Goal: Use online tool/utility: Utilize a website feature to perform a specific function

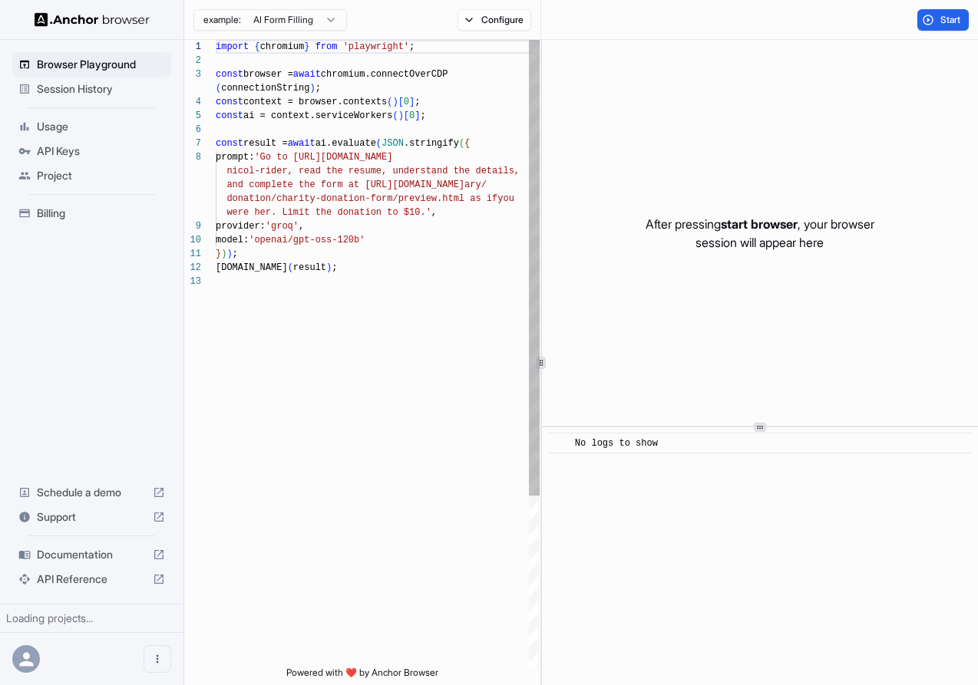
scroll to position [97, 0]
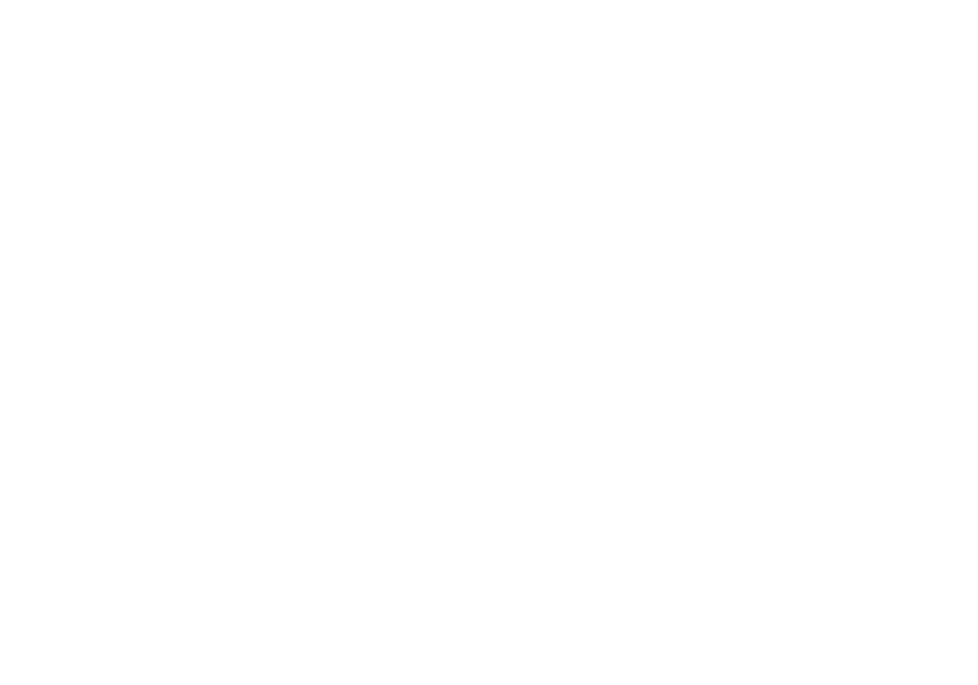
click at [97, 83] on body at bounding box center [489, 342] width 978 height 685
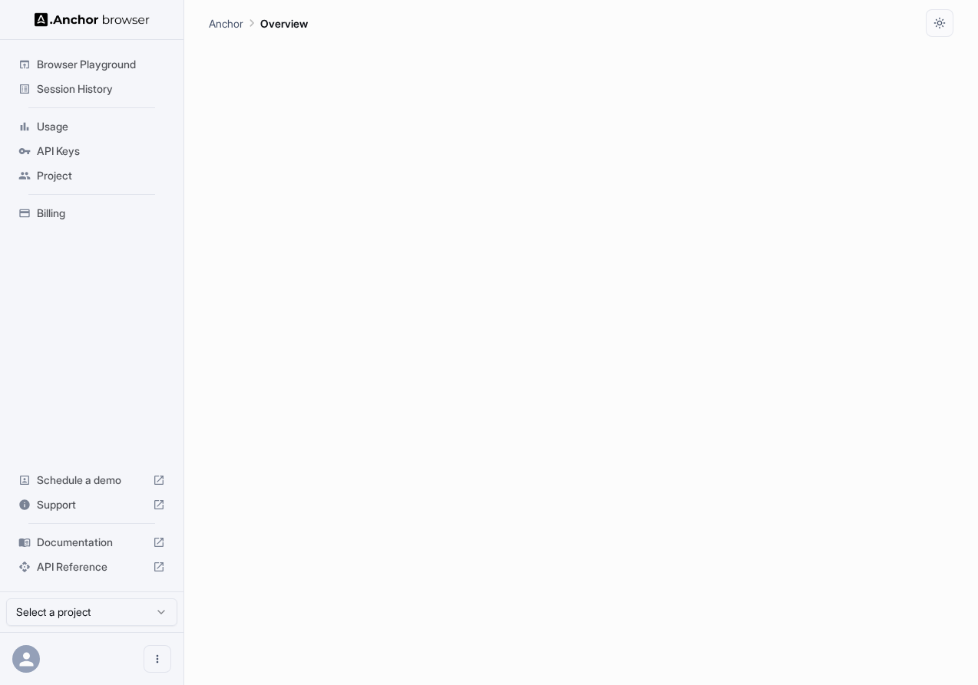
click at [97, 83] on span "Session History" at bounding box center [101, 88] width 128 height 15
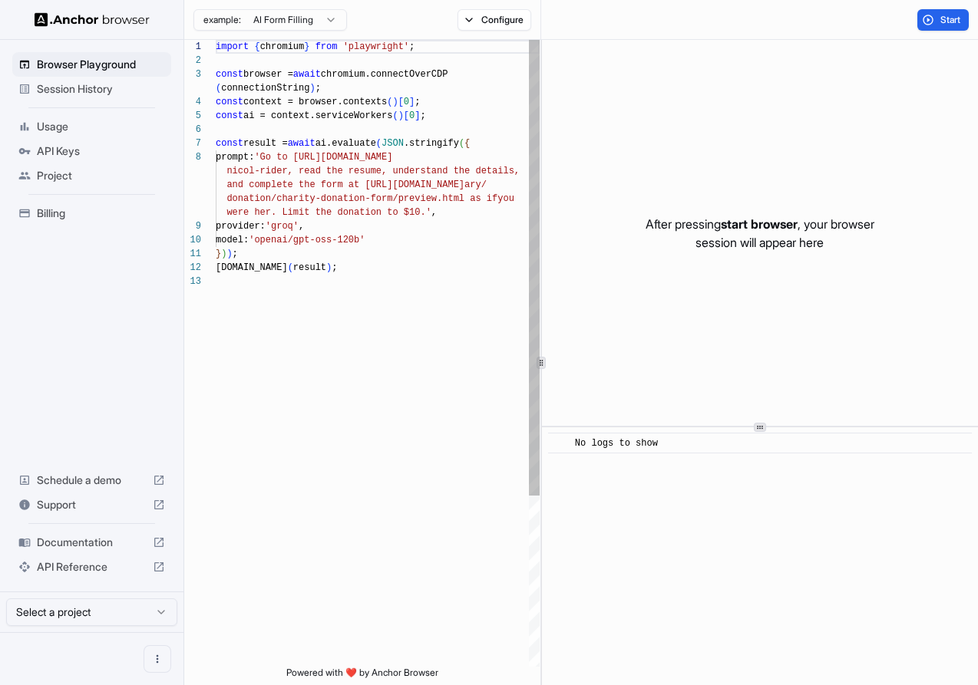
scroll to position [97, 0]
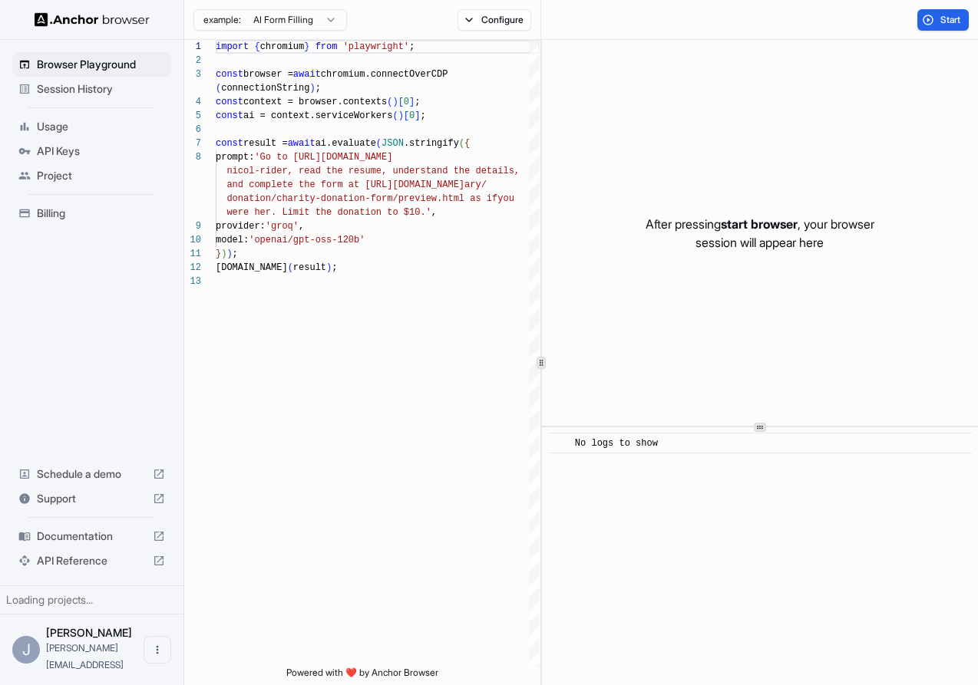
click at [106, 89] on span "Session History" at bounding box center [101, 88] width 128 height 15
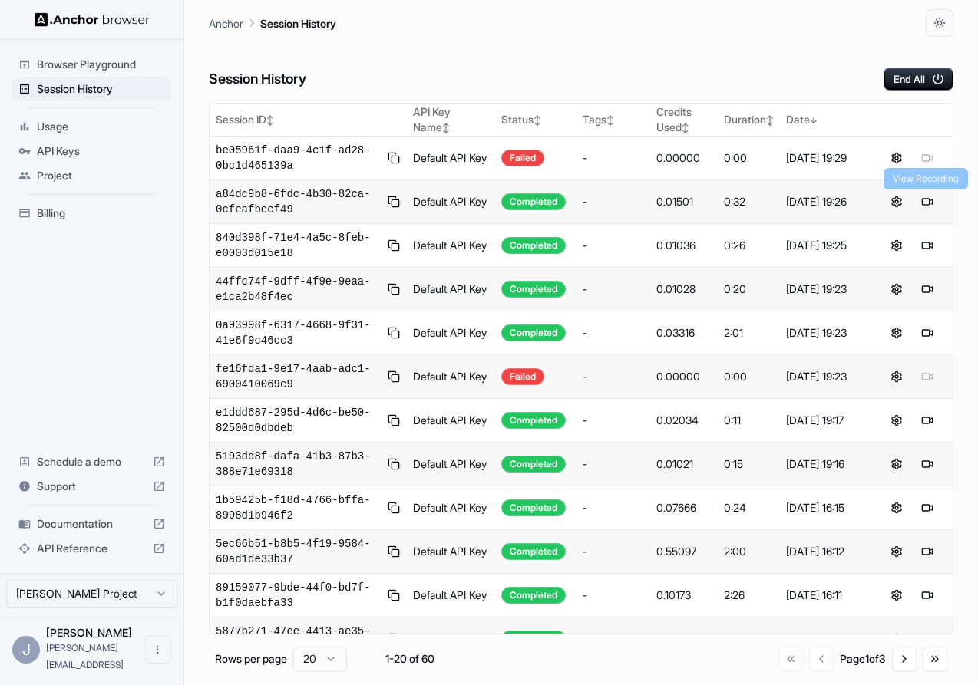
click at [930, 205] on button at bounding box center [927, 202] width 18 height 18
drag, startPoint x: 73, startPoint y: 153, endPoint x: 151, endPoint y: 211, distance: 97.6
click at [151, 210] on ul "Browser Playground Session History Usage API Keys Project Billing" at bounding box center [91, 139] width 171 height 186
click at [348, 205] on span "a84dc9b8-6fdc-4b30-82ca-0cfeafbecf49" at bounding box center [299, 201] width 166 height 31
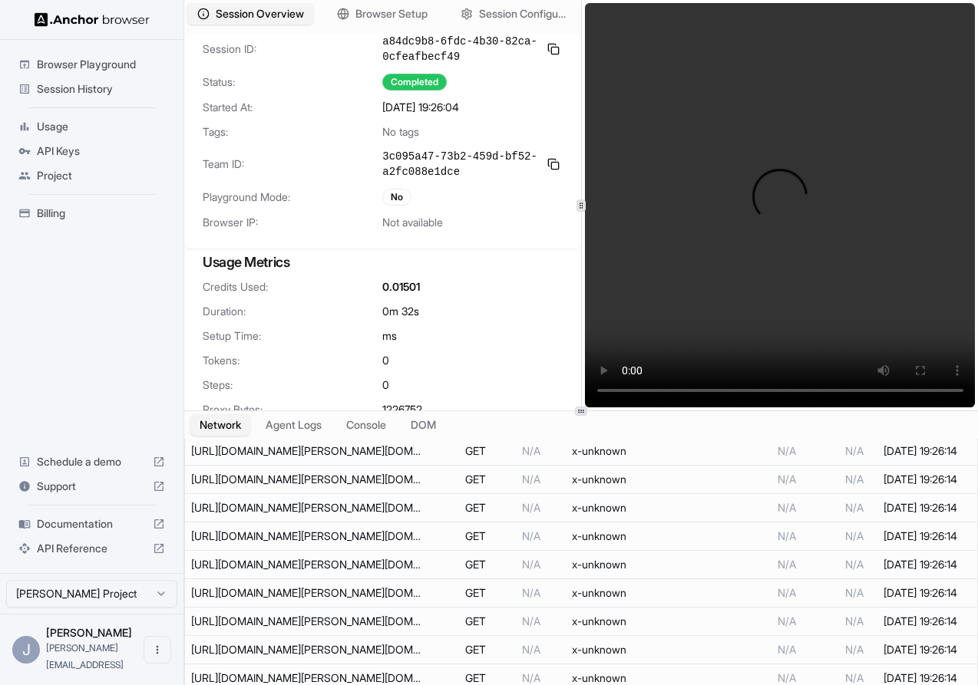
scroll to position [700, 0]
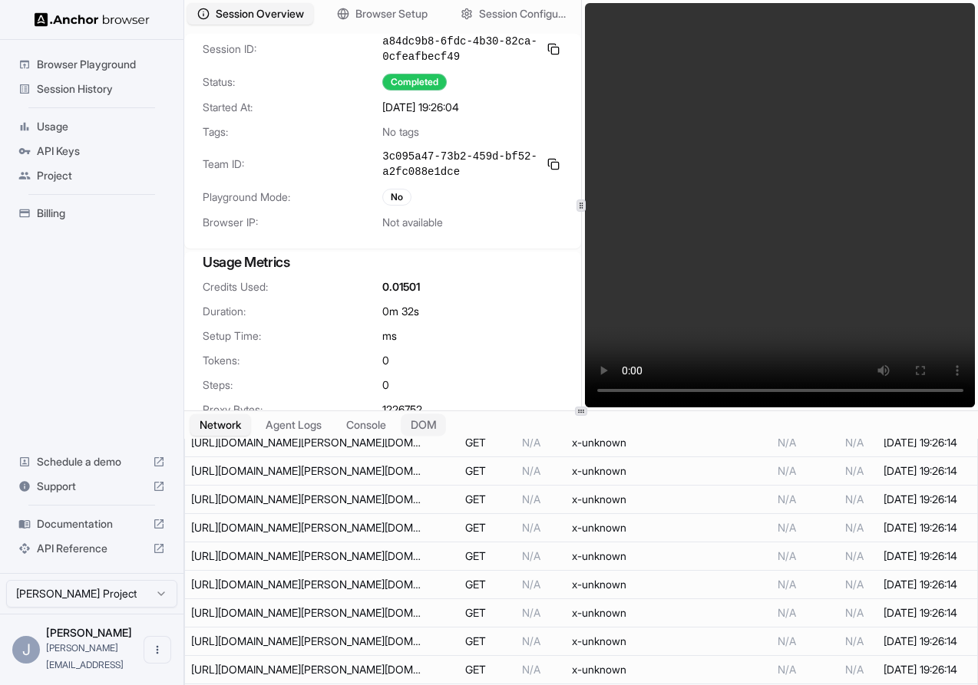
click at [441, 432] on button "DOM" at bounding box center [423, 425] width 45 height 22
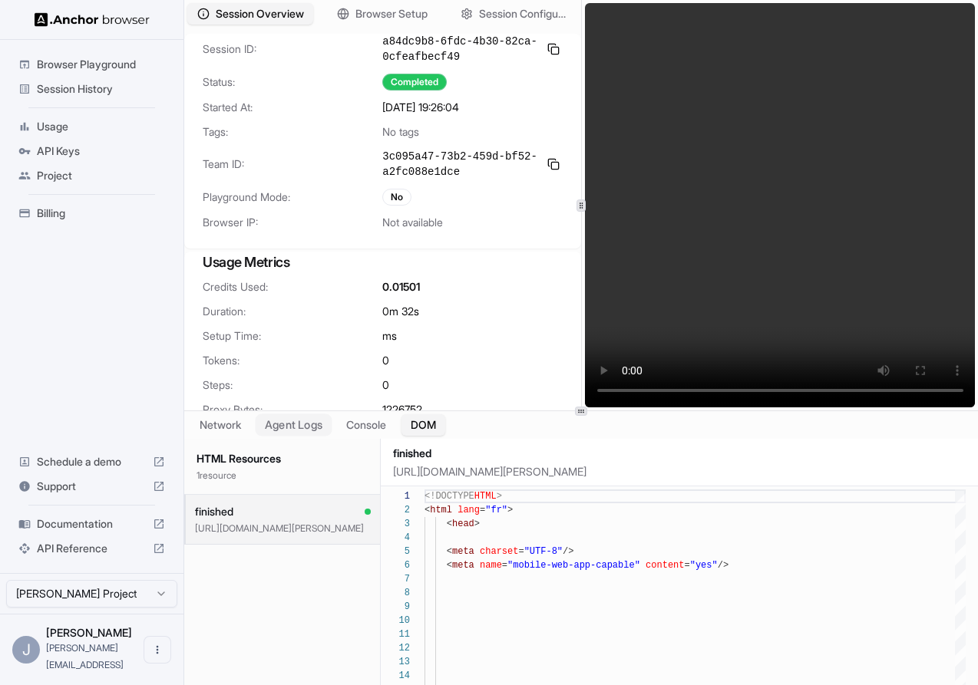
click at [288, 432] on button "Agent Logs" at bounding box center [294, 425] width 77 height 22
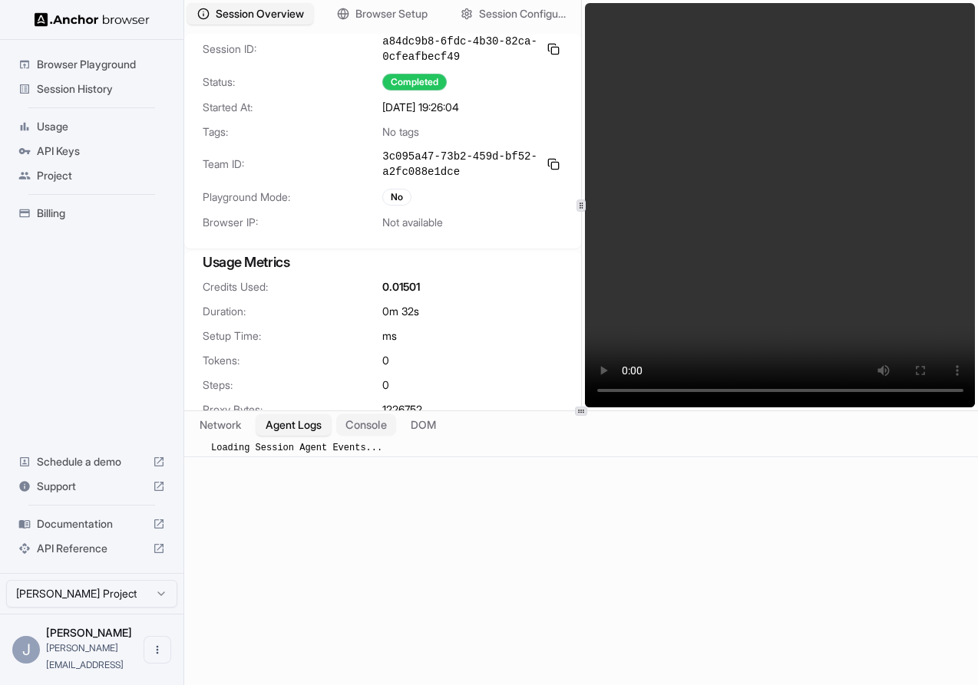
click at [362, 431] on button "Console" at bounding box center [366, 425] width 60 height 22
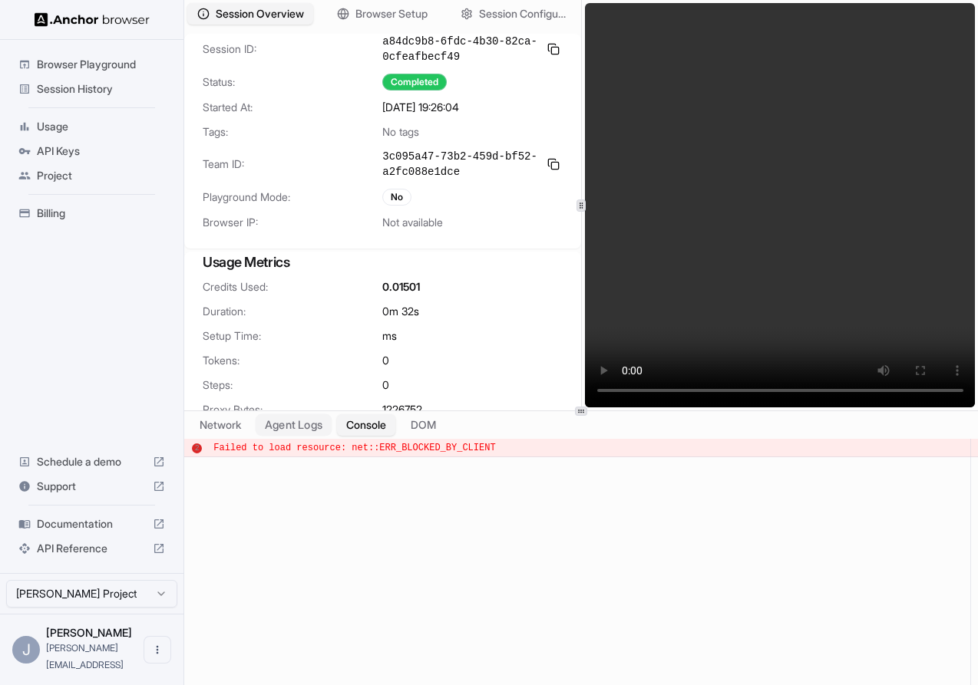
click at [310, 429] on button "Agent Logs" at bounding box center [294, 425] width 77 height 22
click at [369, 429] on button "Console" at bounding box center [366, 425] width 60 height 22
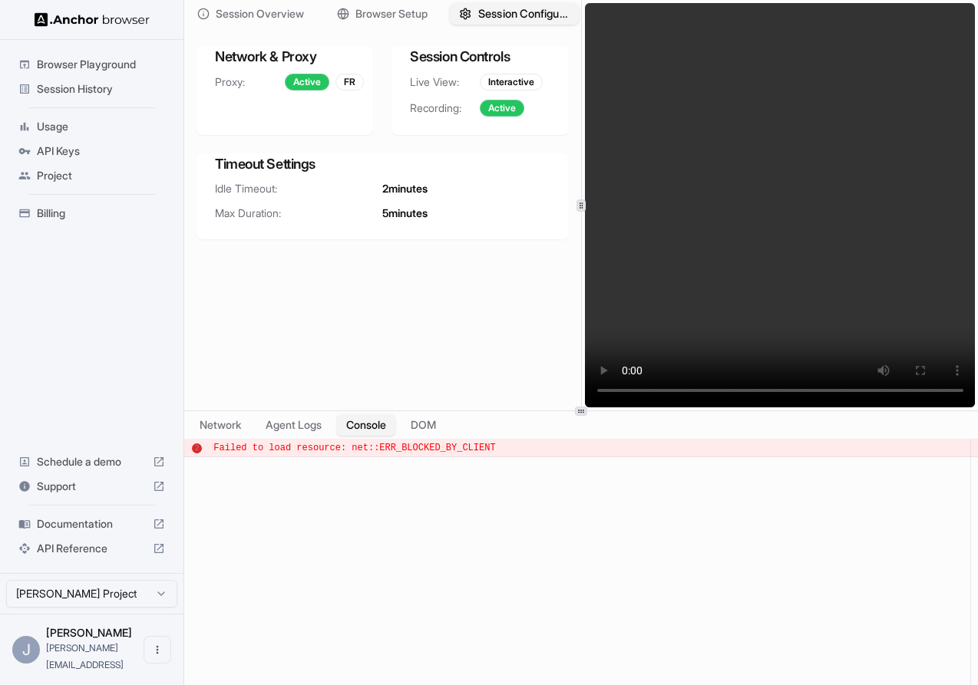
click at [500, 6] on span "Session Configuration" at bounding box center [524, 14] width 92 height 16
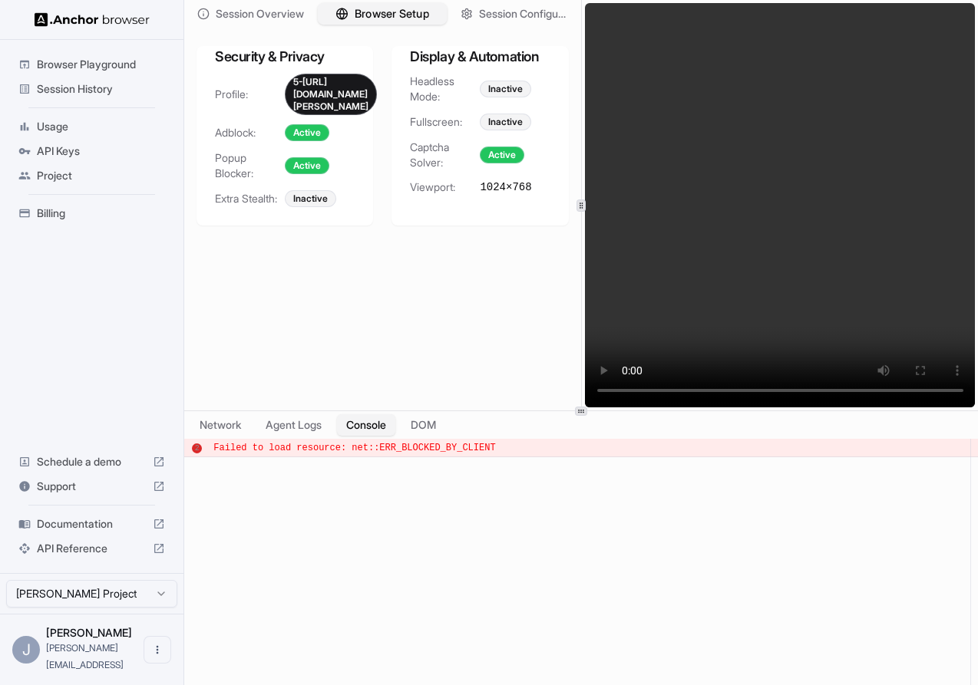
click at [399, 17] on span "Browser Setup" at bounding box center [392, 14] width 74 height 16
click at [273, 12] on span "Session Overview" at bounding box center [259, 14] width 91 height 16
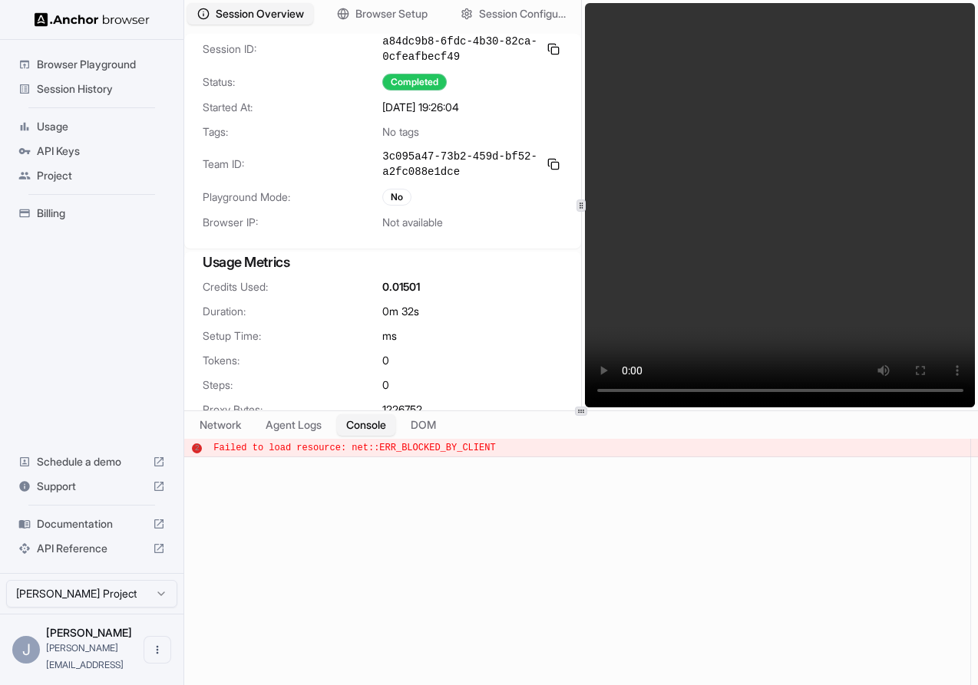
click at [89, 532] on span "Documentation" at bounding box center [92, 524] width 110 height 15
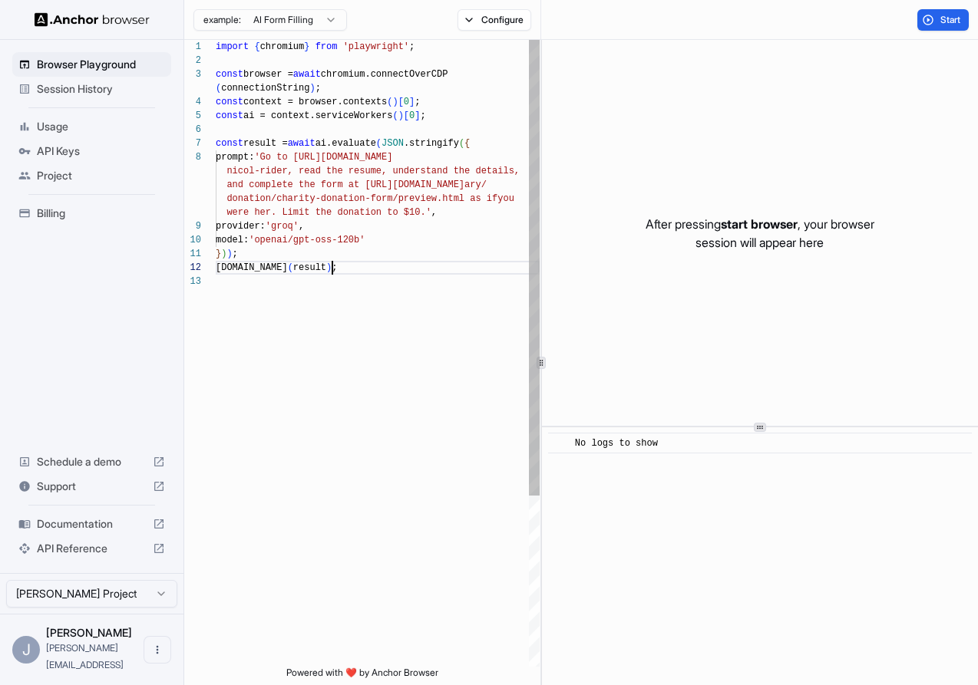
scroll to position [83, 0]
click at [360, 264] on div "import { chromium } from 'playwright' ; const browser = await chromium.connectO…" at bounding box center [378, 471] width 324 height 862
click at [375, 182] on div "import { chromium } from 'playwright' ; const browser = await chromium.connectO…" at bounding box center [378, 471] width 324 height 862
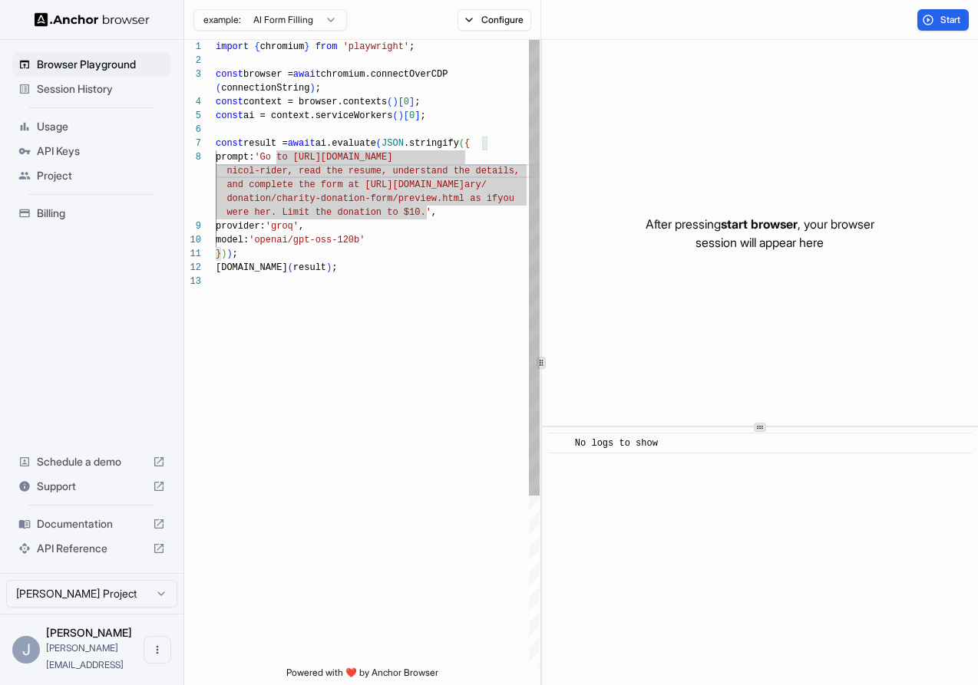
scroll to position [111, 0]
click at [321, 155] on div "import { chromium } from 'playwright' ; const browser = await chromium.connectO…" at bounding box center [378, 471] width 324 height 862
click at [292, 129] on div "import { chromium } from 'playwright' ; const browser = await chromium.connectO…" at bounding box center [378, 471] width 324 height 862
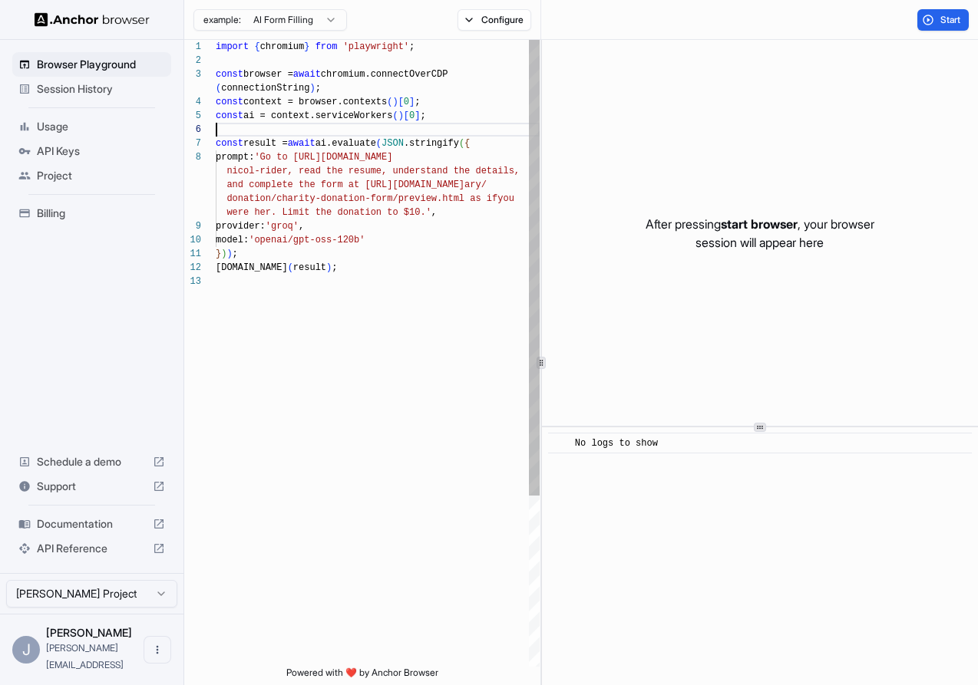
scroll to position [97, 0]
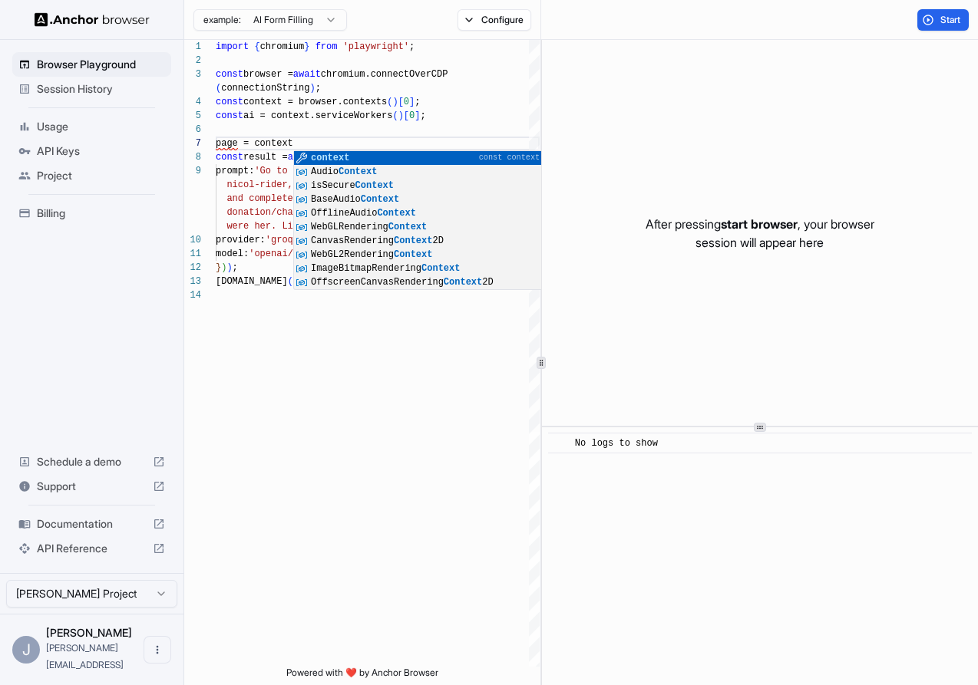
click at [318, 13] on html "Browser Playground Session History Usage API Keys Project Billing Schedule a de…" at bounding box center [489, 342] width 978 height 685
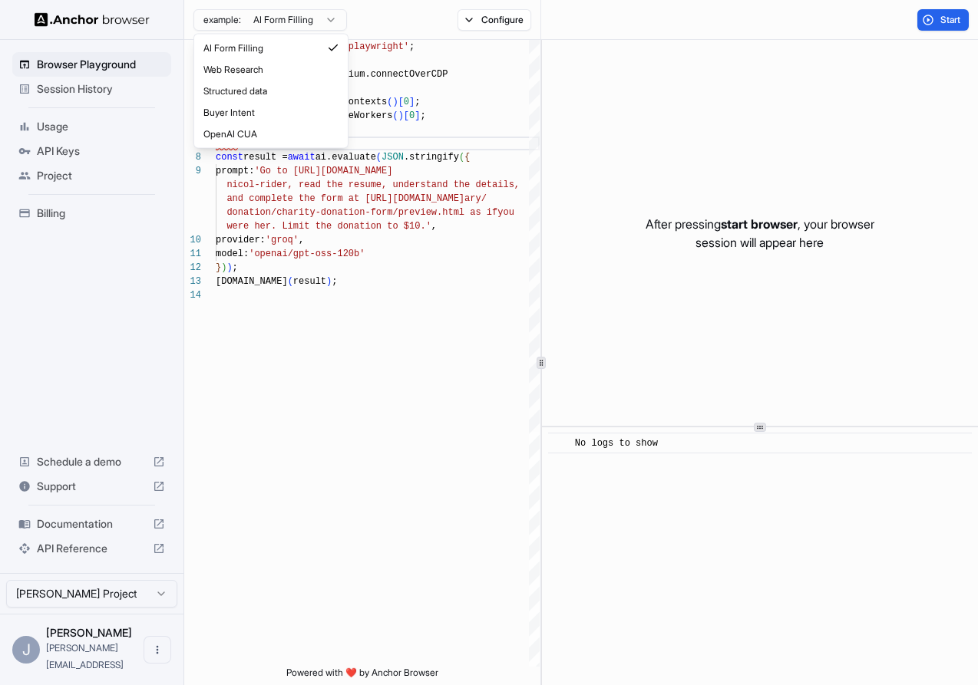
drag, startPoint x: 295, startPoint y: 57, endPoint x: 292, endPoint y: 78, distance: 21.6
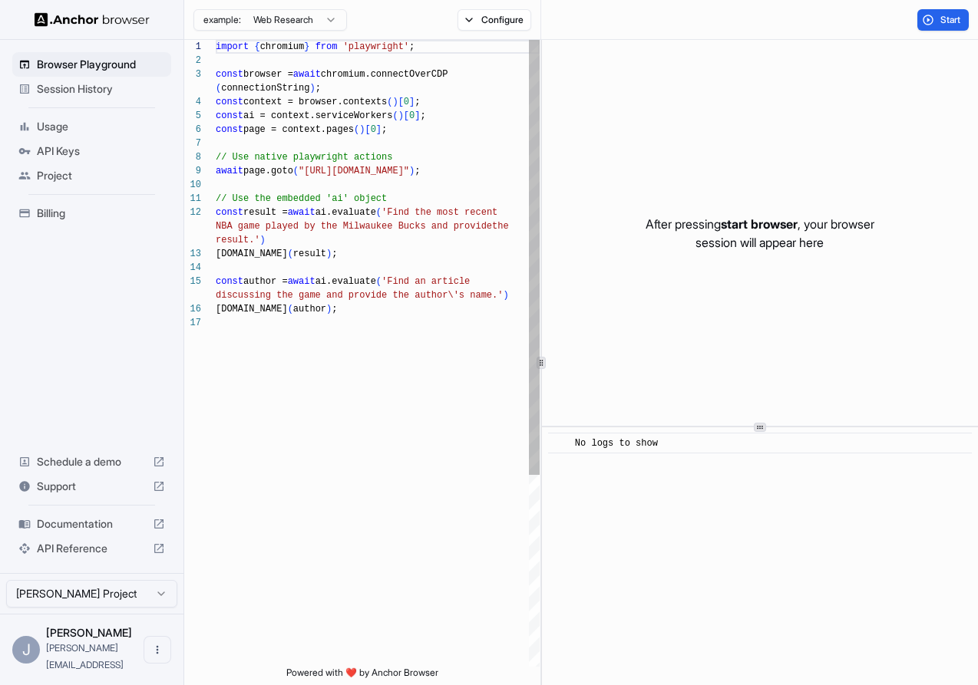
click at [319, 147] on div "import { chromium } from 'playwright' ; const browser = await chromium.connectO…" at bounding box center [378, 491] width 324 height 903
click at [327, 160] on div "import { chromium } from 'playwright' ; const browser = await chromium.connectO…" at bounding box center [378, 491] width 324 height 903
click at [318, 177] on div "import { chromium } from 'playwright' ; const browser = await chromium.connectO…" at bounding box center [378, 491] width 324 height 903
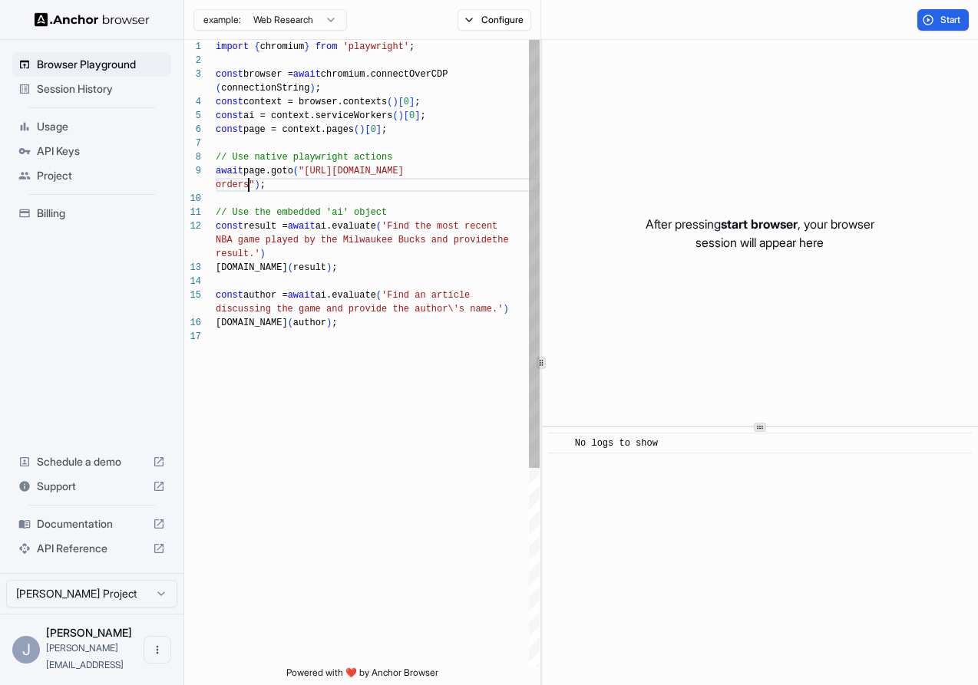
scroll to position [0, 0]
click at [324, 196] on div "import { chromium } from 'playwright' ; const browser = await chromium.connectO…" at bounding box center [378, 498] width 324 height 917
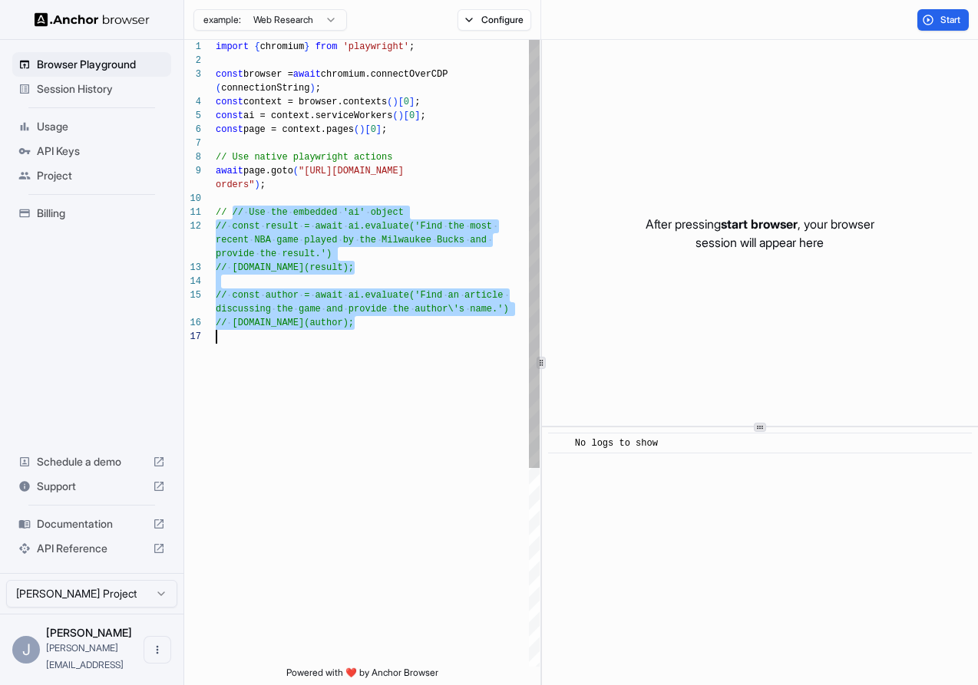
type textarea "**********"
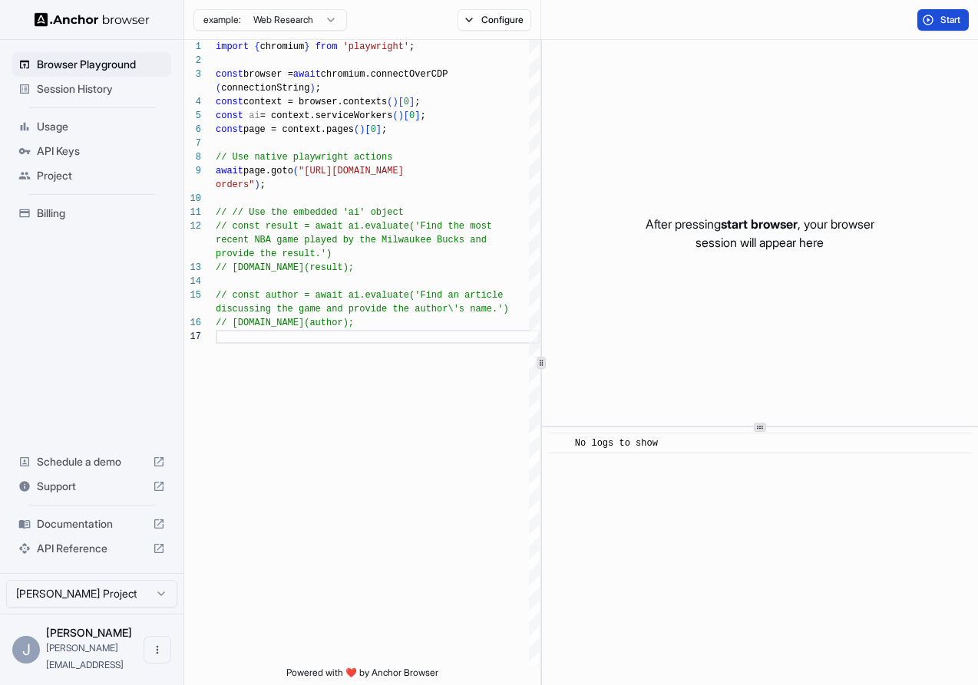
click at [932, 10] on button "Start" at bounding box center [942, 19] width 51 height 21
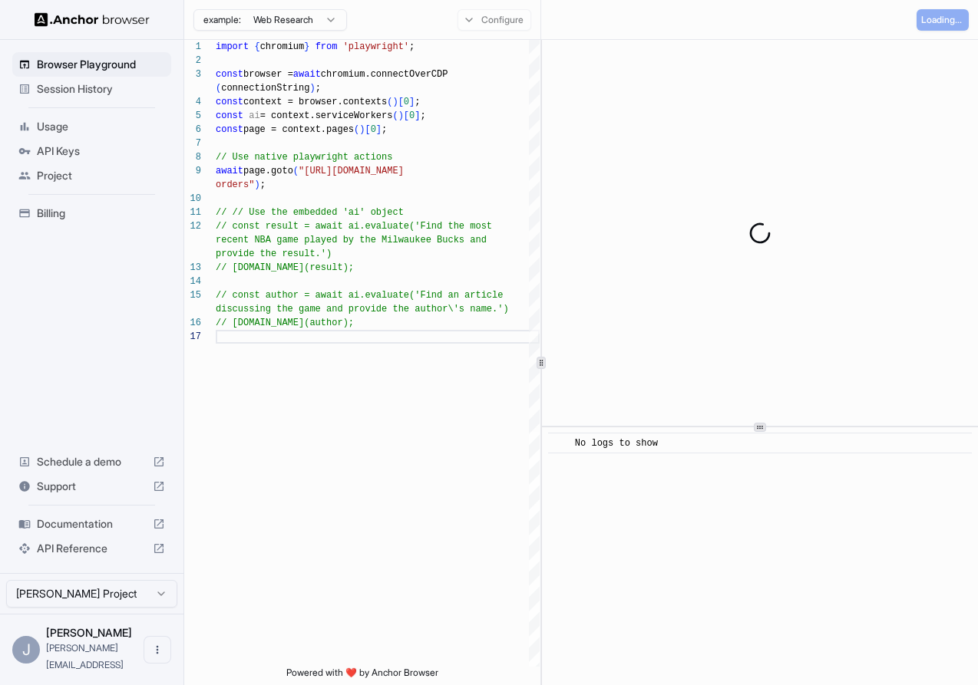
click at [491, 28] on div "Configure" at bounding box center [494, 19] width 93 height 21
click at [477, 21] on button "Configure" at bounding box center [494, 19] width 74 height 21
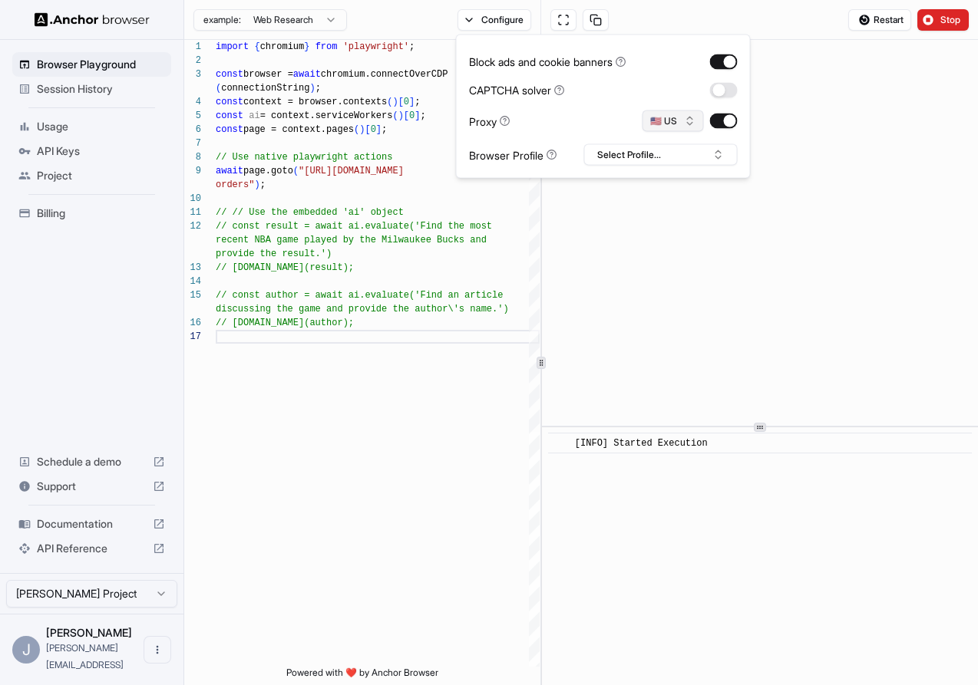
click at [676, 114] on button "🇺🇸 US" at bounding box center [672, 121] width 61 height 21
click at [657, 152] on input "text" at bounding box center [682, 148] width 69 height 25
type input "**"
click at [665, 176] on div "🇫🇷 FR" at bounding box center [673, 174] width 100 height 21
click at [666, 161] on button "Select Profile..." at bounding box center [660, 154] width 153 height 21
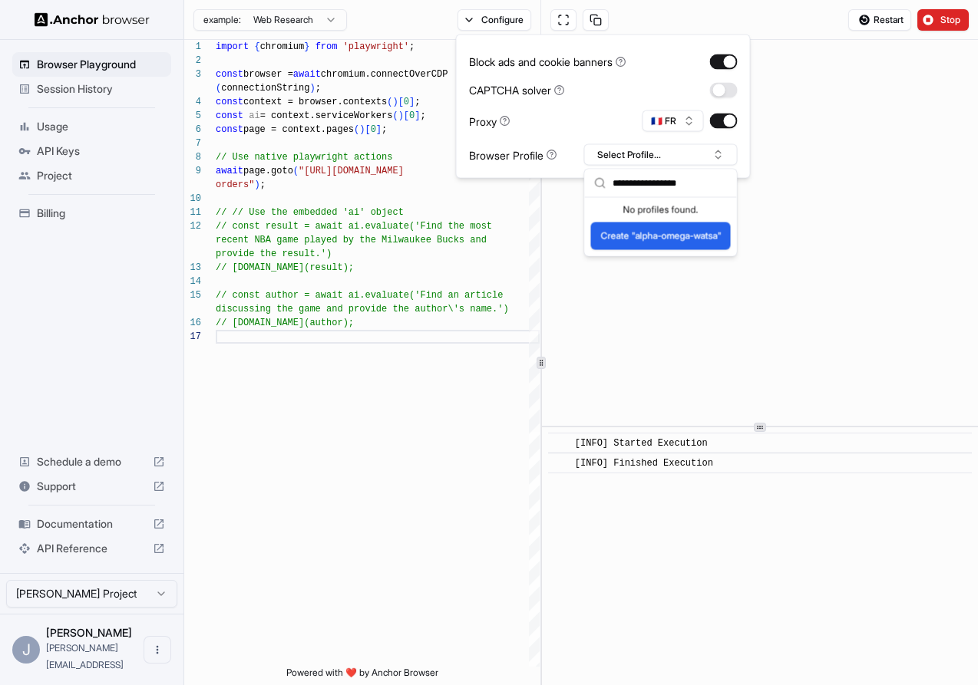
type input "**********"
click at [670, 235] on button "Create "alpha-omega-watsa"" at bounding box center [661, 237] width 140 height 28
click at [493, 20] on button "Configure" at bounding box center [494, 19] width 74 height 21
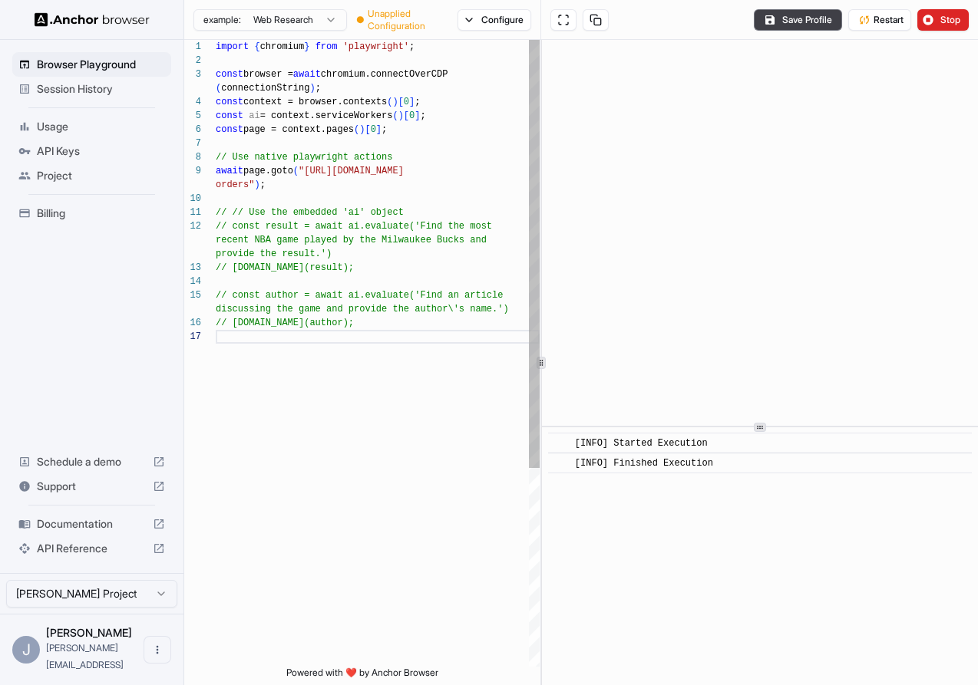
scroll to position [41, 0]
click at [321, 228] on div "import { chromium } from 'playwright' ; const browser = await chromium.connectO…" at bounding box center [378, 498] width 324 height 917
click at [292, 215] on div "import { chromium } from 'playwright' ; const browser = await chromium.connectO…" at bounding box center [378, 498] width 324 height 917
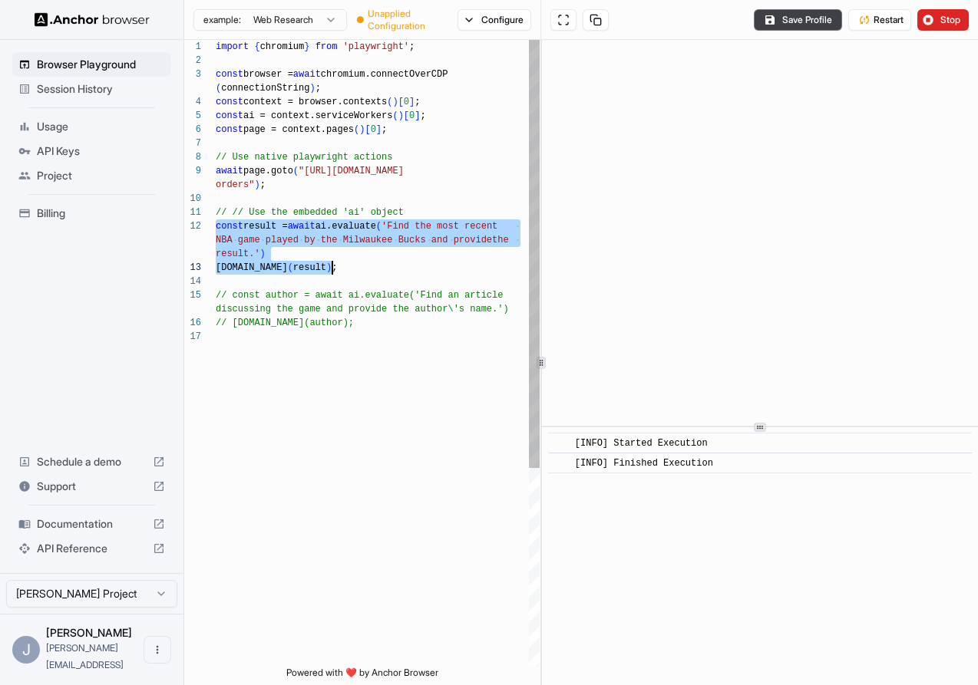
click at [415, 228] on div "import { chromium } from 'playwright' ; const browser = await chromium.connectO…" at bounding box center [378, 498] width 324 height 917
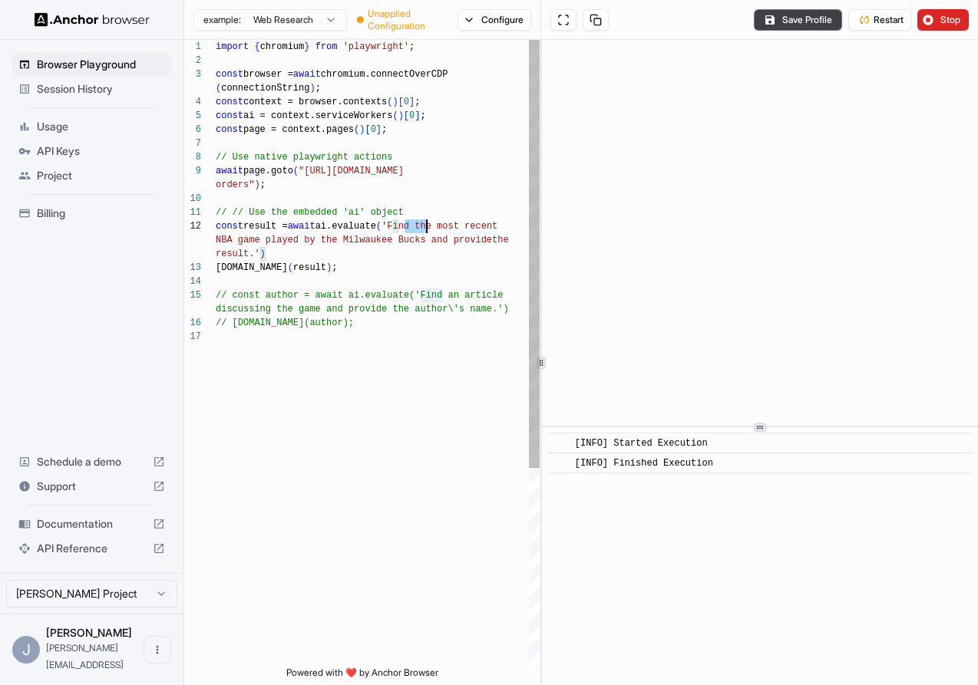
click at [415, 228] on div "import { chromium } from 'playwright' ; const browser = await chromium.connectO…" at bounding box center [378, 498] width 324 height 917
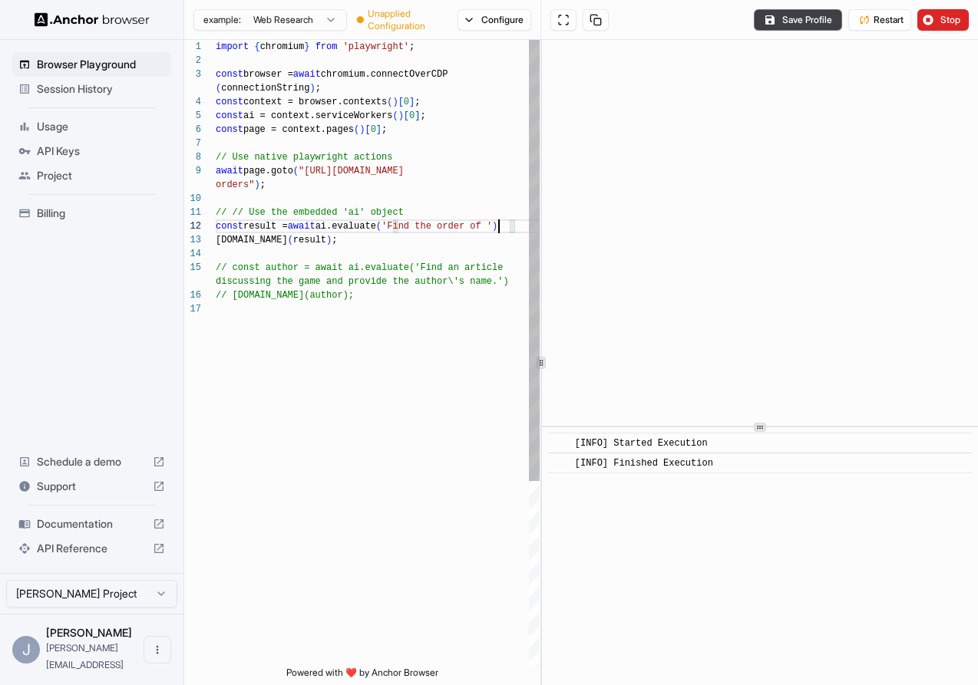
click at [500, 227] on div "import { chromium } from 'playwright' ; const browser = await chromium.connectO…" at bounding box center [378, 484] width 324 height 889
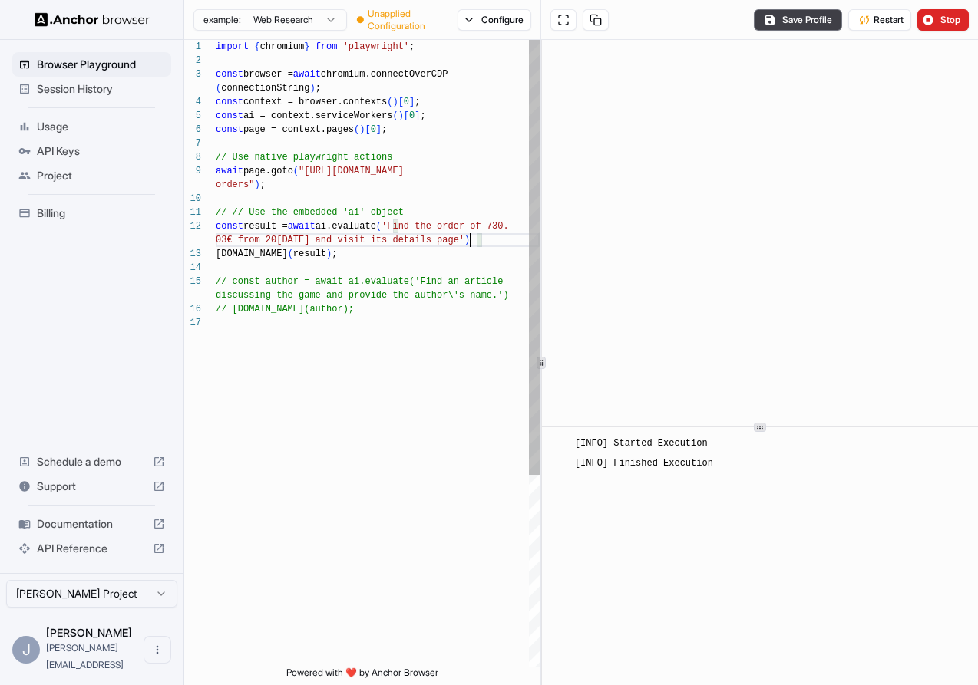
scroll to position [69, 0]
click at [492, 252] on div "import { chromium } from 'playwright' ; const browser = await chromium.connectO…" at bounding box center [378, 491] width 324 height 903
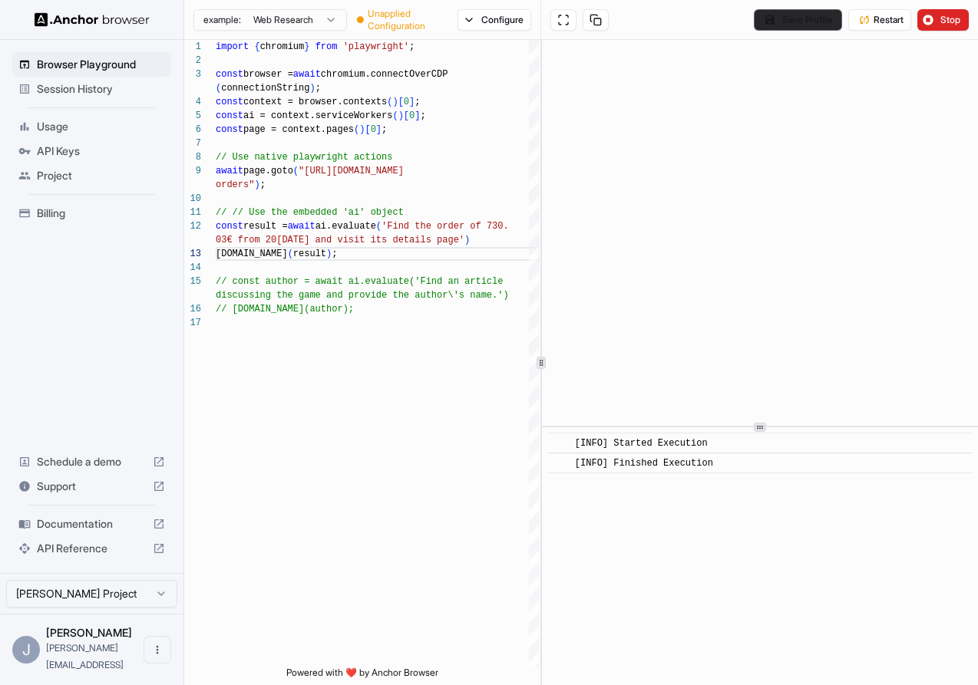
click at [787, 17] on button "Save Profile" at bounding box center [798, 19] width 88 height 21
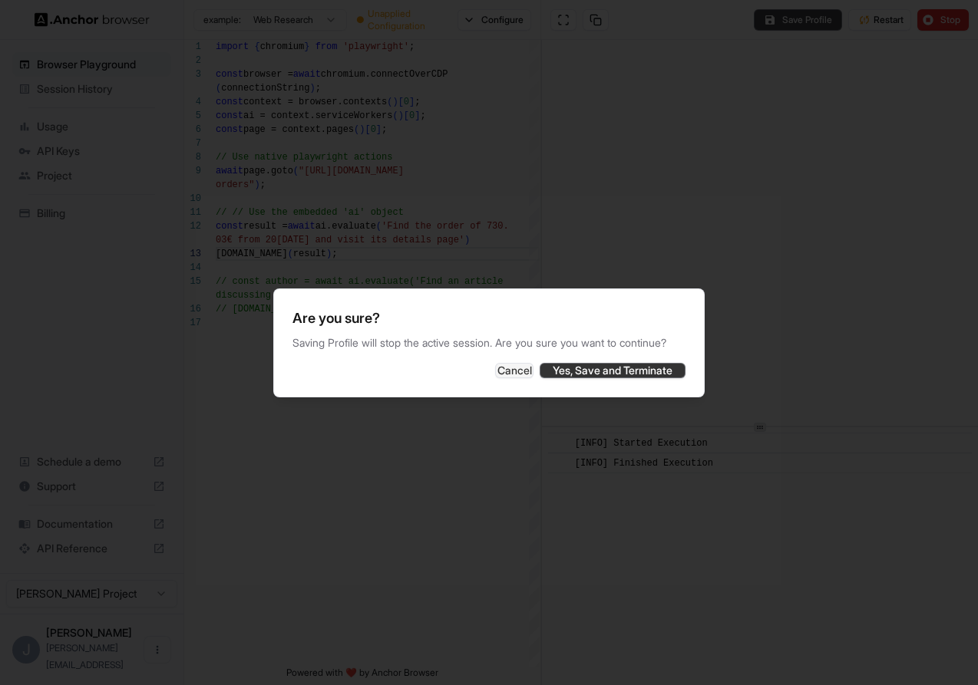
click at [579, 378] on button "Yes, Save and Terminate" at bounding box center [613, 370] width 146 height 15
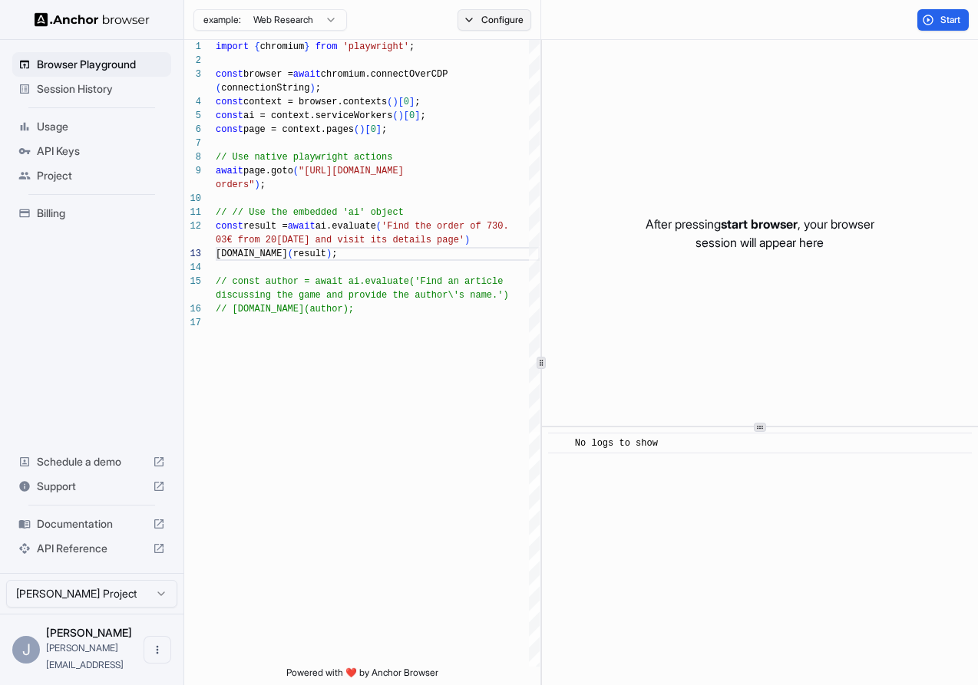
click at [497, 23] on button "Configure" at bounding box center [494, 19] width 74 height 21
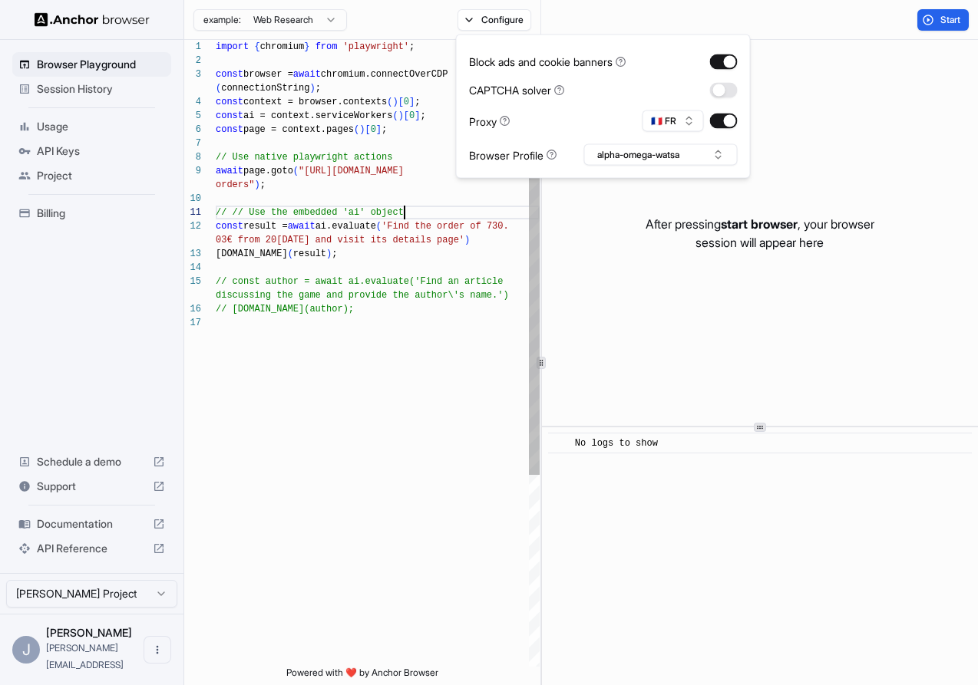
click at [449, 212] on div "import { chromium } from 'playwright' ; const browser = await chromium.connectO…" at bounding box center [378, 491] width 324 height 903
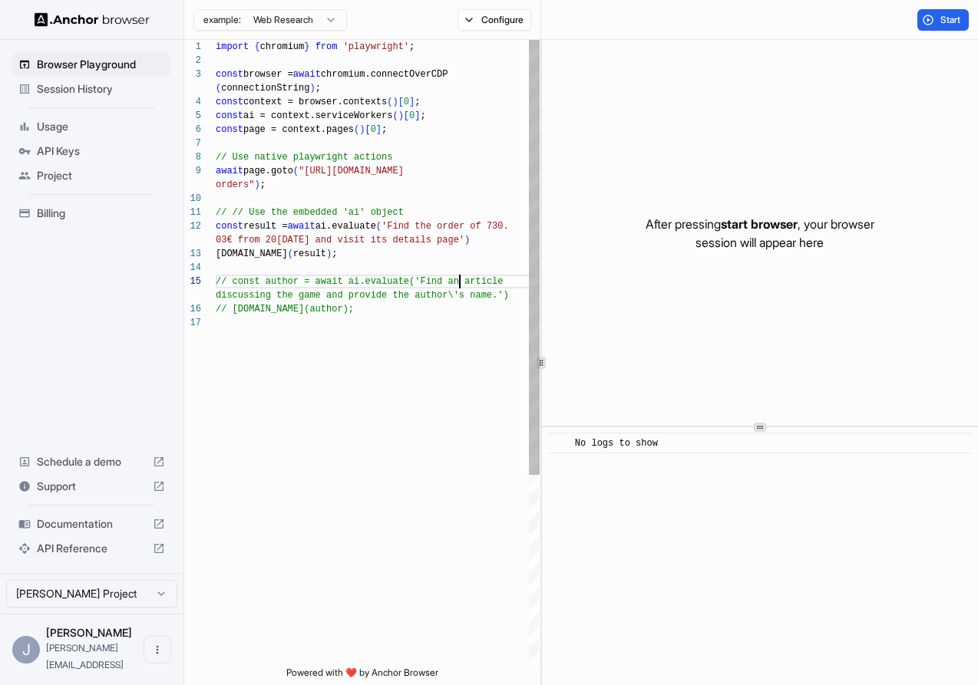
click at [461, 275] on div "import { chromium } from 'playwright' ; const browser = await chromium.connectO…" at bounding box center [378, 491] width 324 height 903
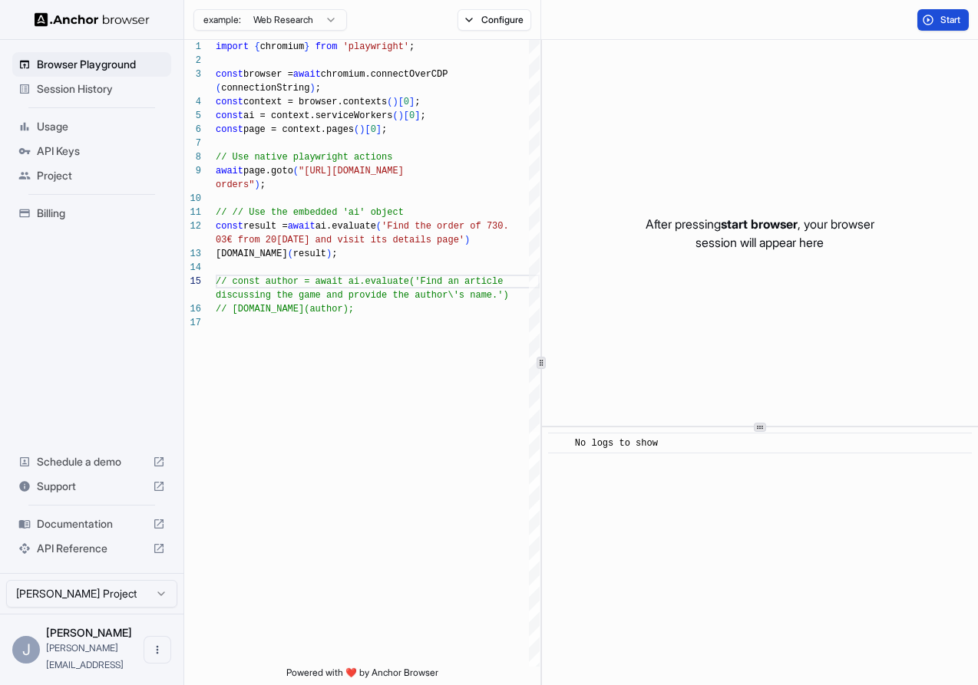
click at [932, 25] on button "Start" at bounding box center [942, 19] width 51 height 21
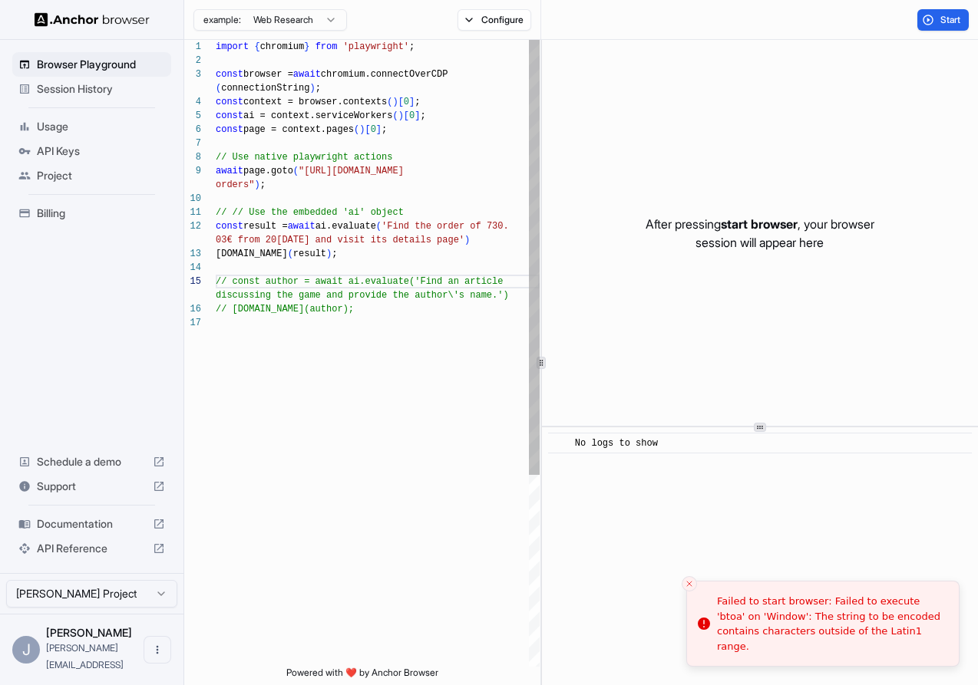
scroll to position [55, 0]
click at [434, 245] on div "import { chromium } from 'playwright' ; const browser = await chromium.connectO…" at bounding box center [378, 491] width 324 height 903
click at [223, 239] on div "import { chromium } from 'playwright' ; const browser = await chromium.connectO…" at bounding box center [378, 491] width 324 height 903
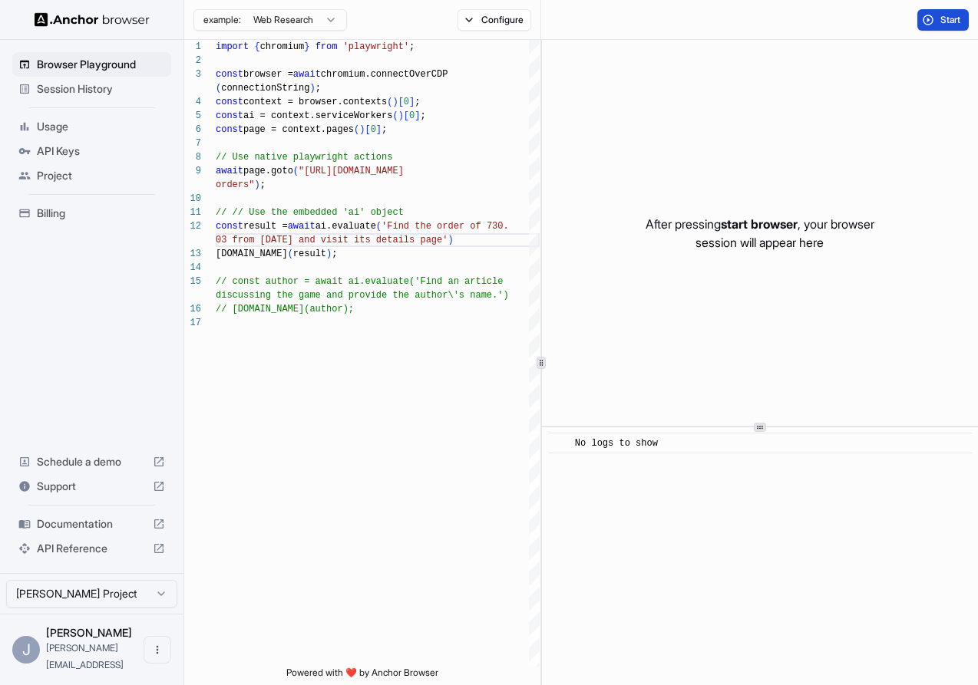
click at [938, 12] on button "Start" at bounding box center [942, 19] width 51 height 21
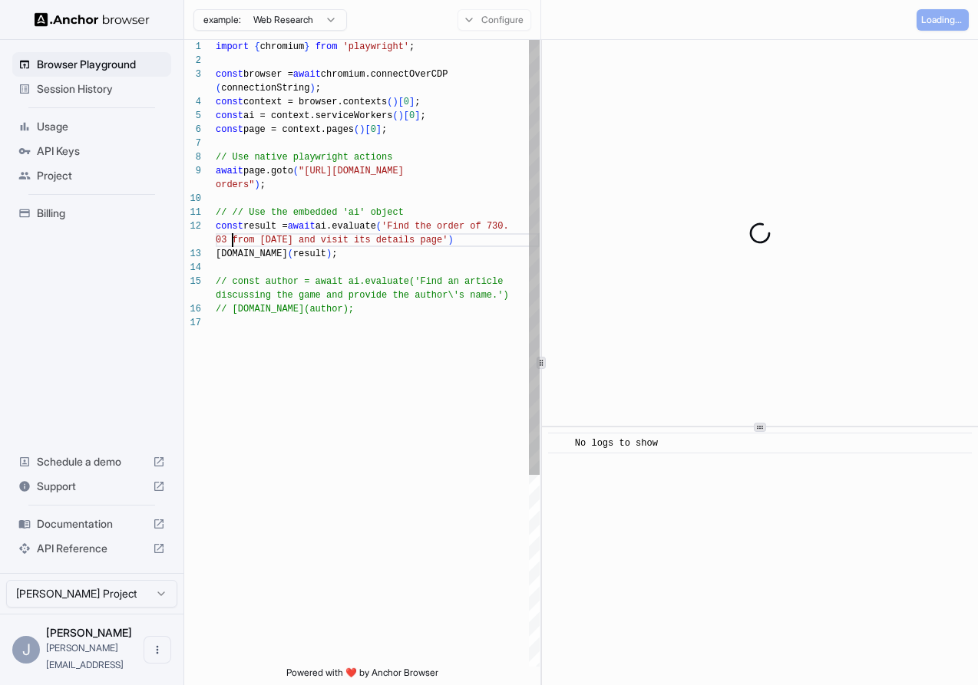
click at [233, 236] on div "import { chromium } from 'playwright' ; const browser = await chromium.connectO…" at bounding box center [378, 491] width 324 height 903
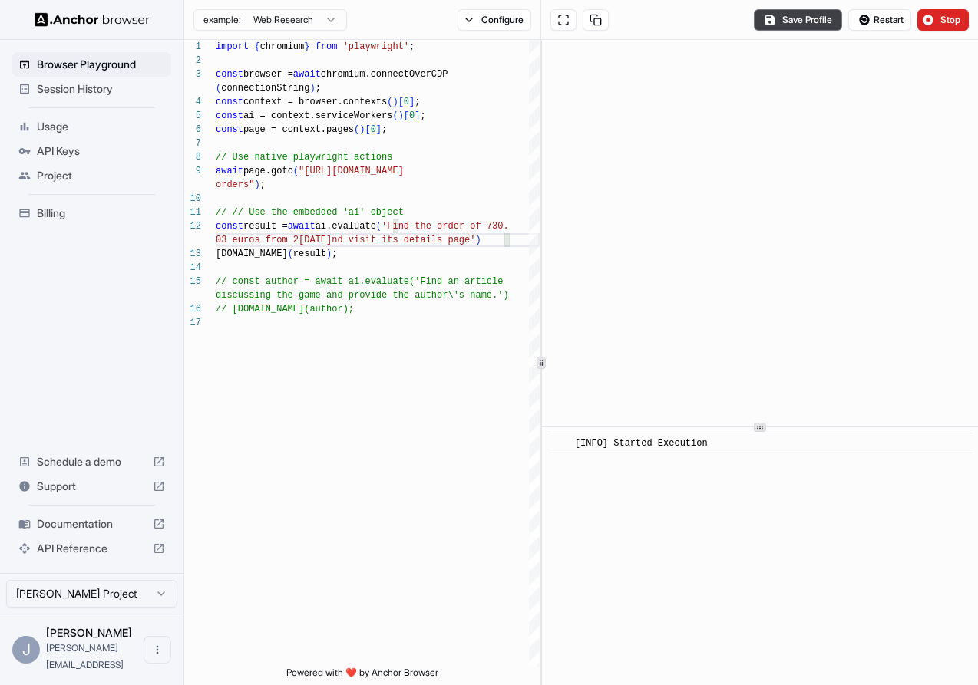
type textarea "**********"
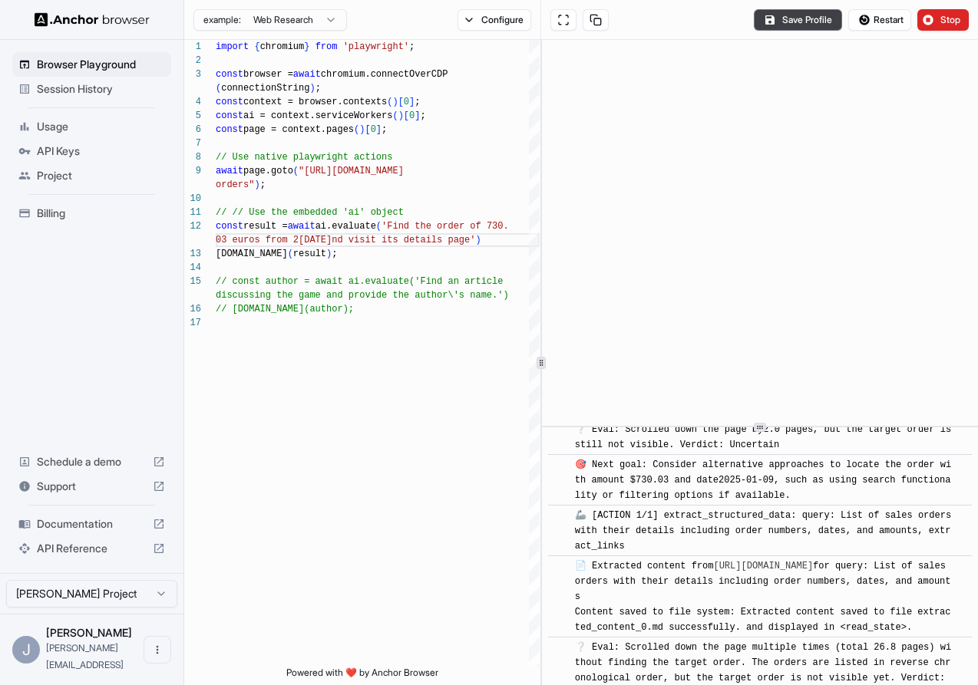
scroll to position [1411, 0]
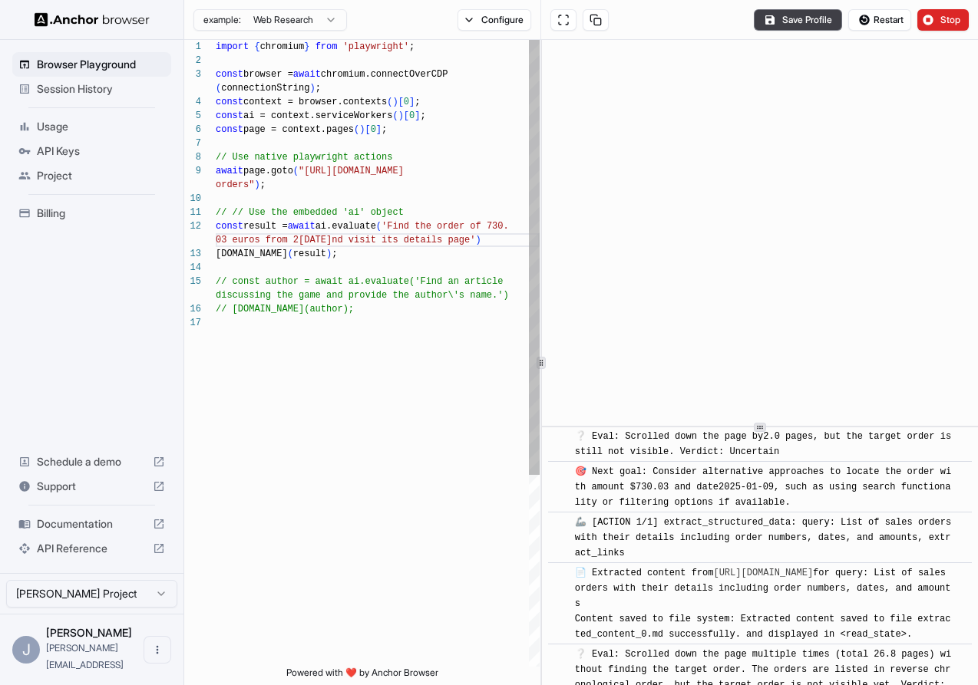
click at [342, 250] on div "import { chromium } from 'playwright' ; const browser = await chromium.connectO…" at bounding box center [378, 491] width 324 height 903
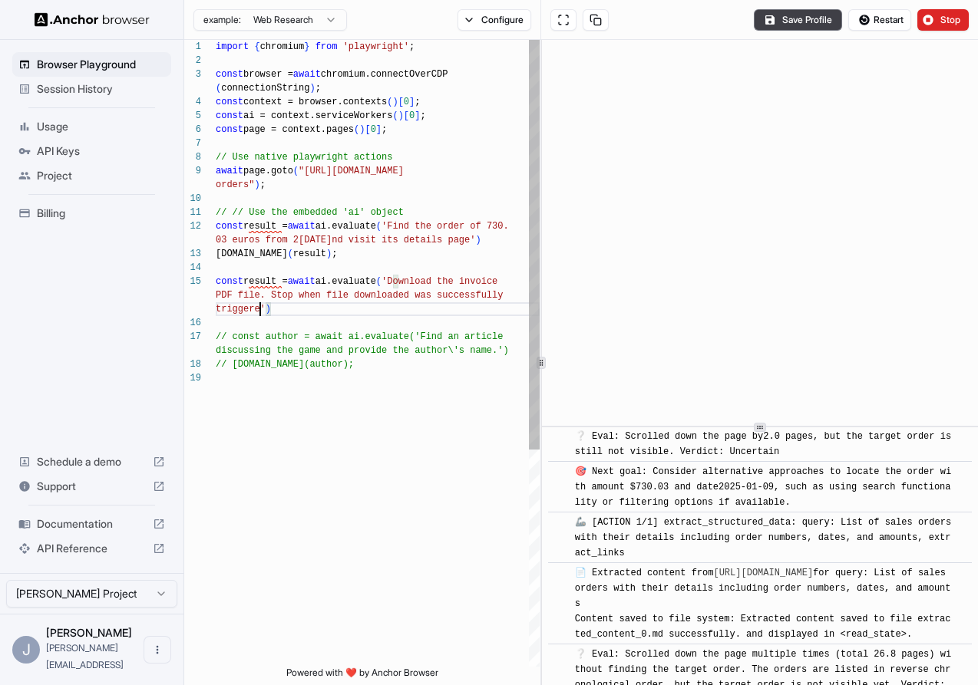
scroll to position [124, 0]
click at [281, 276] on div "import { chromium } from 'playwright' ; const browser = await chromium.connectO…" at bounding box center [378, 519] width 324 height 959
click at [299, 259] on div "import { chromium } from 'playwright' ; const browser = await chromium.connectO…" at bounding box center [378, 519] width 324 height 959
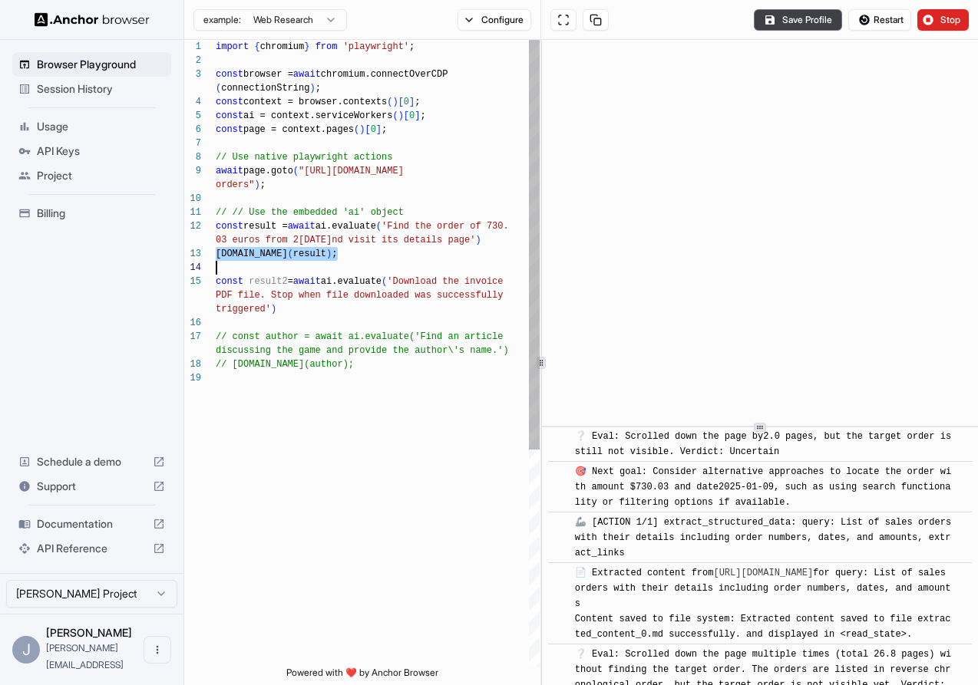
click at [299, 259] on div "import { chromium } from 'playwright' ; const browser = await chromium.connectO…" at bounding box center [378, 519] width 324 height 959
click at [299, 307] on div "import { chromium } from 'playwright' ; const browser = await chromium.connectO…" at bounding box center [378, 519] width 324 height 959
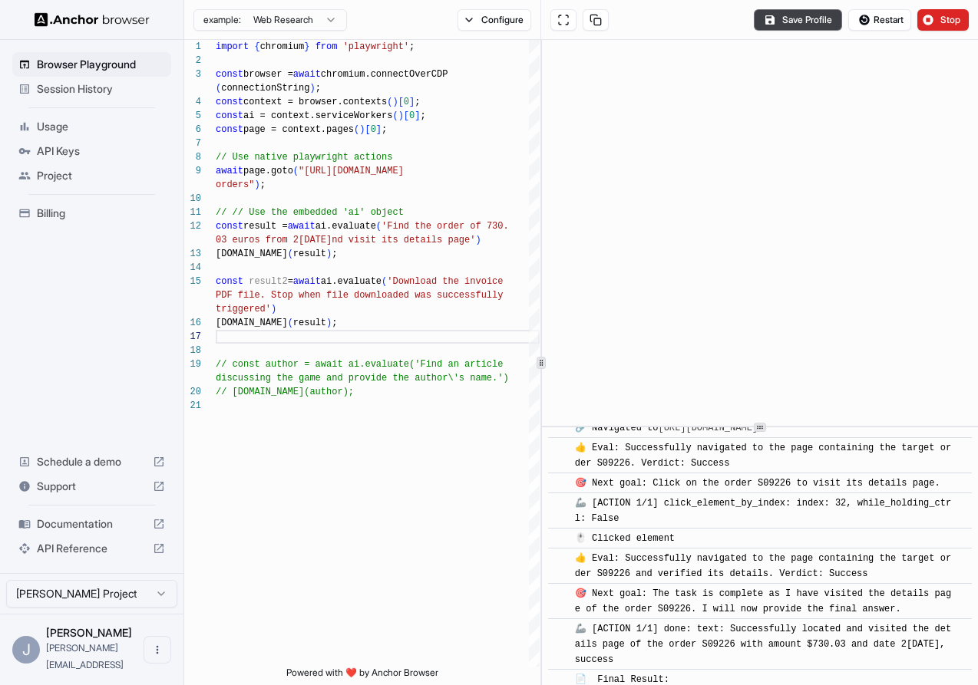
scroll to position [1922, 0]
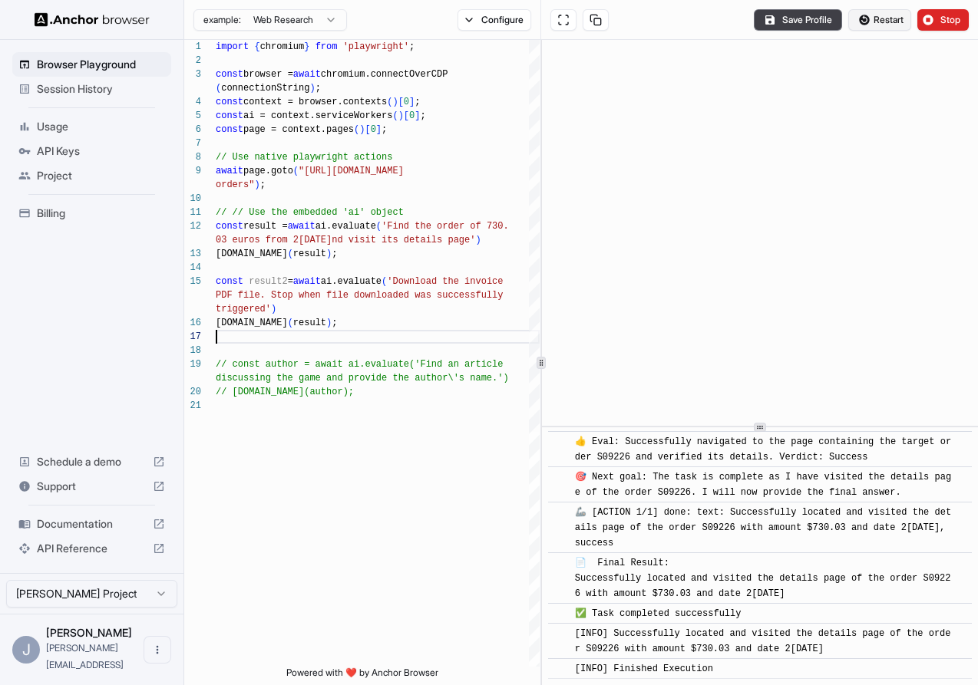
click at [886, 26] on button "Restart" at bounding box center [879, 19] width 63 height 21
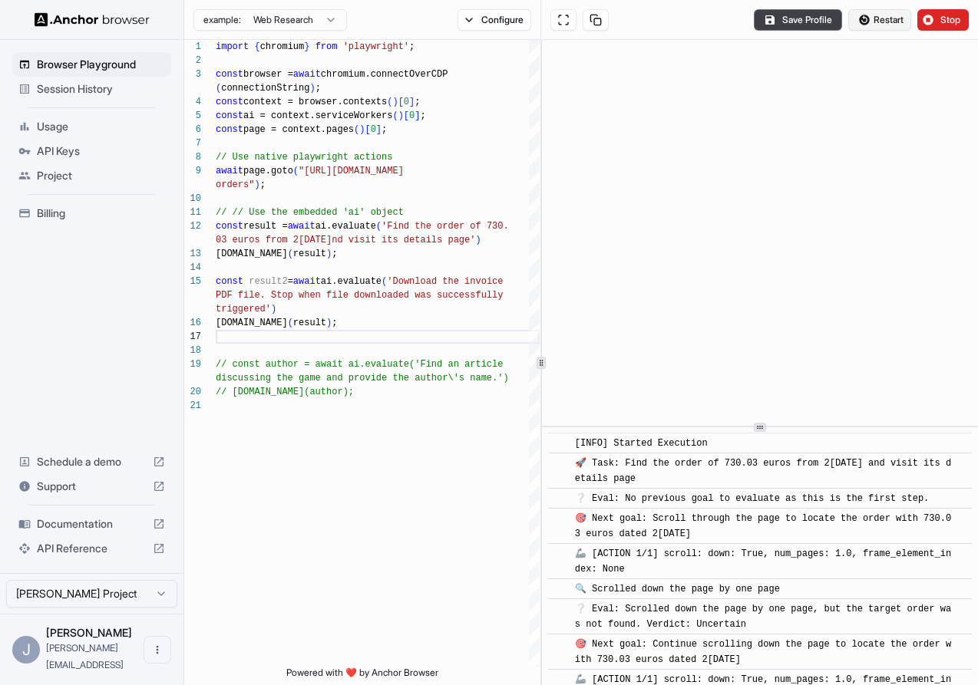
scroll to position [46, 0]
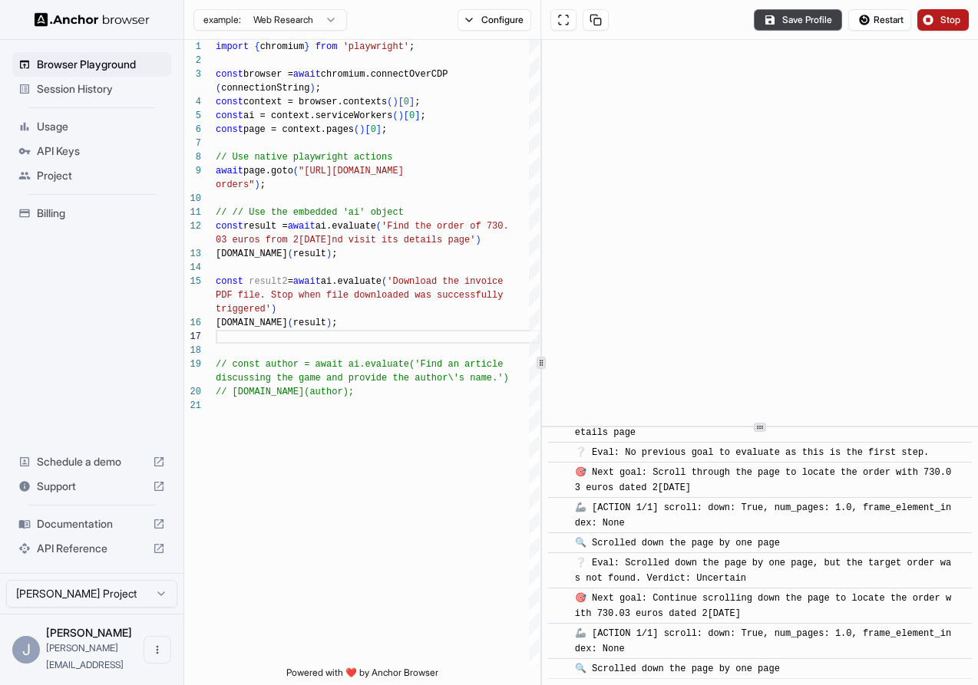
click at [936, 15] on button "Stop" at bounding box center [942, 19] width 51 height 21
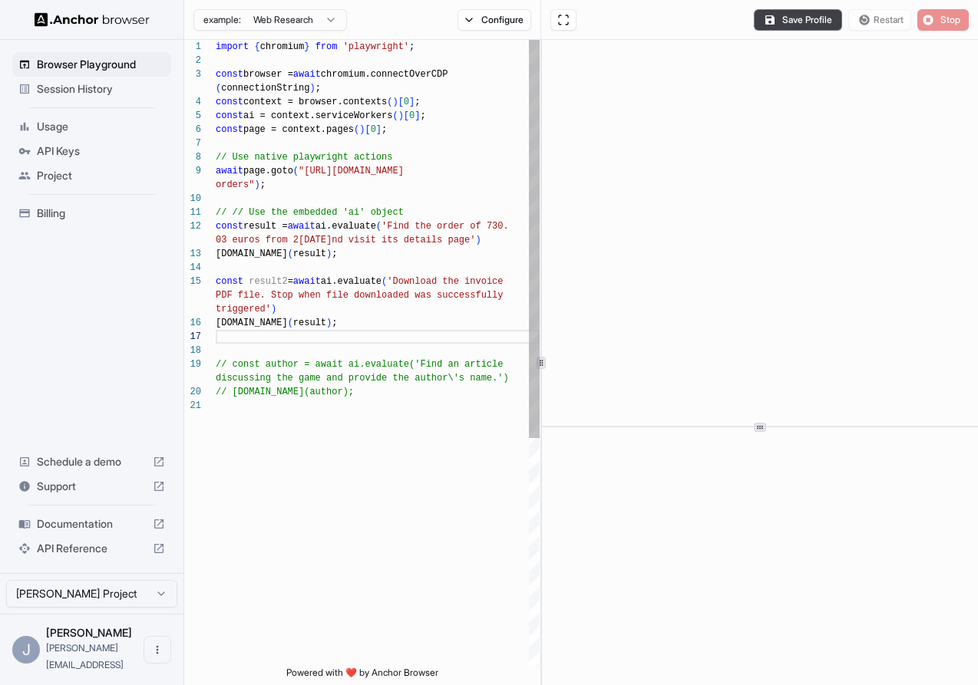
scroll to position [55, 0]
click at [341, 239] on div "import { chromium } from 'playwright' ; const browser = await chromium.connectO…" at bounding box center [378, 533] width 324 height 986
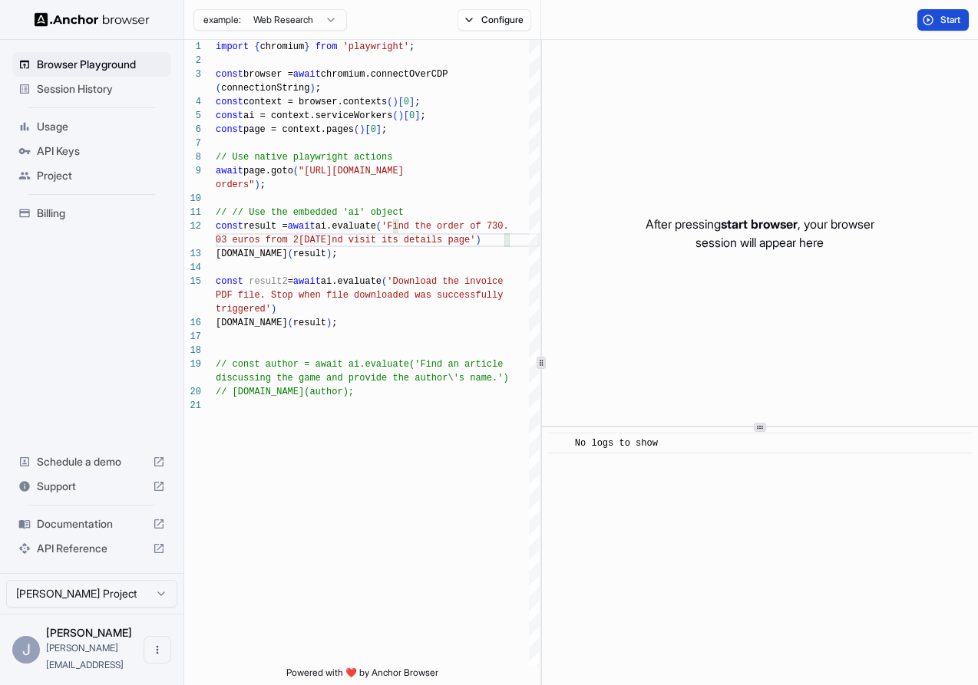
type textarea "**********"
click at [956, 23] on span "Start" at bounding box center [950, 20] width 21 height 12
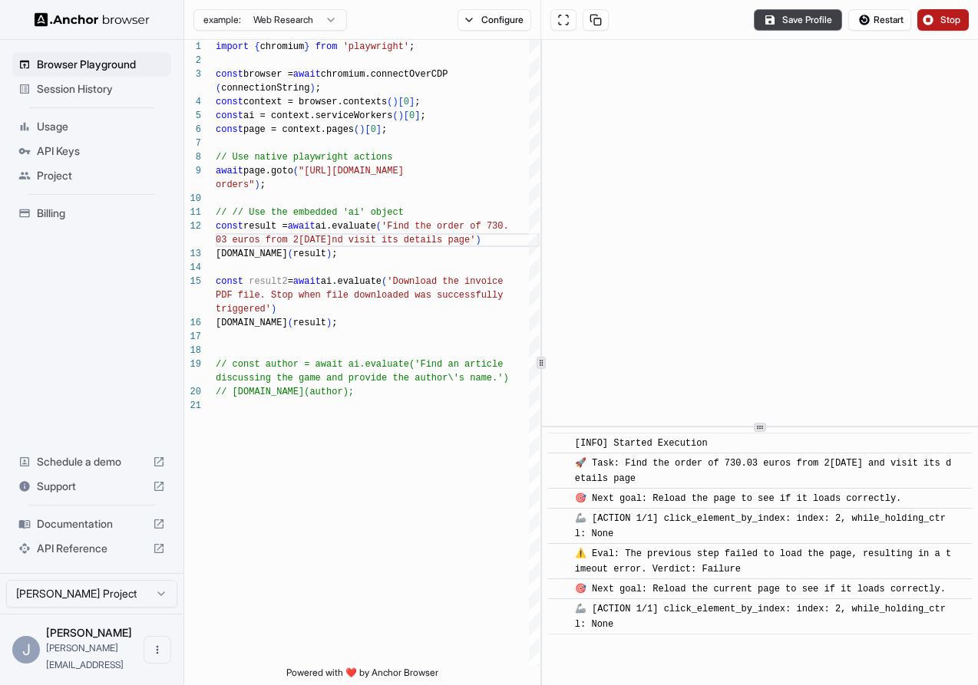
click at [936, 24] on button "Stop" at bounding box center [942, 19] width 51 height 21
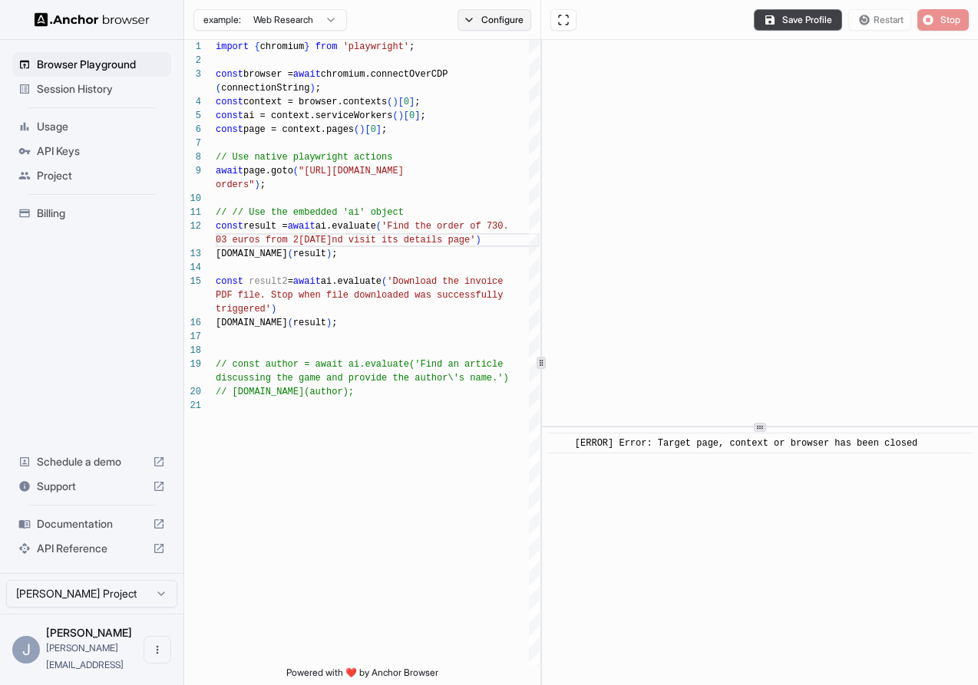
click at [507, 12] on button "Configure" at bounding box center [494, 19] width 74 height 21
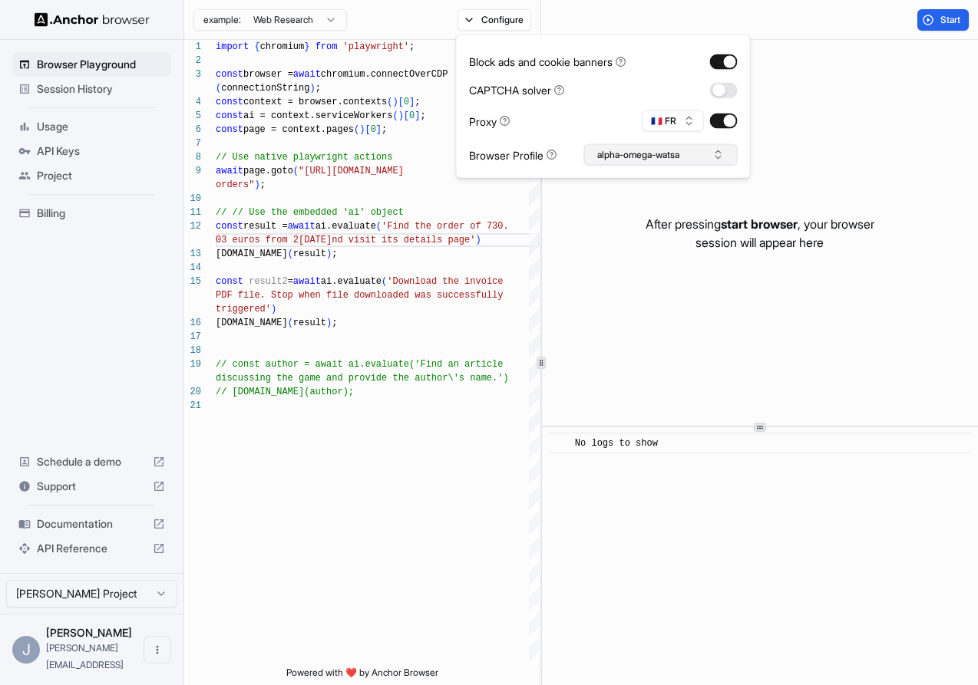
click at [665, 148] on button "alpha-omega-watsa" at bounding box center [660, 154] width 153 height 21
click at [662, 261] on div "alpha-omega-watsa" at bounding box center [661, 254] width 146 height 21
click at [675, 127] on button "🇫🇷 FR" at bounding box center [672, 121] width 61 height 21
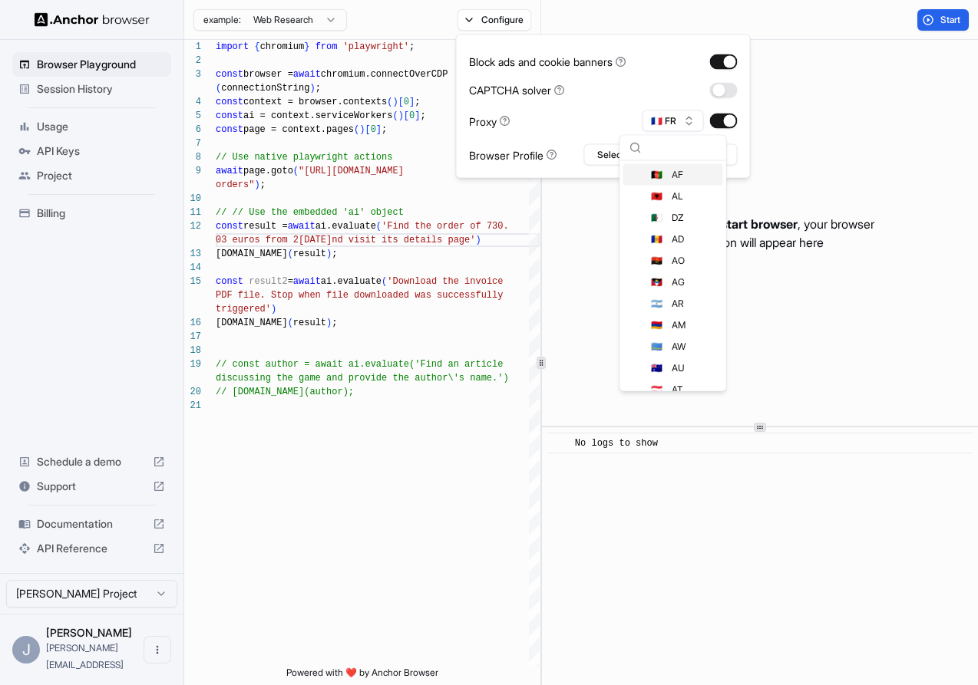
click at [661, 82] on div "CAPTCHA solver" at bounding box center [603, 90] width 269 height 16
click at [721, 78] on div "Block ads and cookie banners CAPTCHA solver Proxy 🇫🇷 FR Browser Profile Select …" at bounding box center [603, 107] width 269 height 118
click at [721, 86] on button "button" at bounding box center [724, 89] width 28 height 15
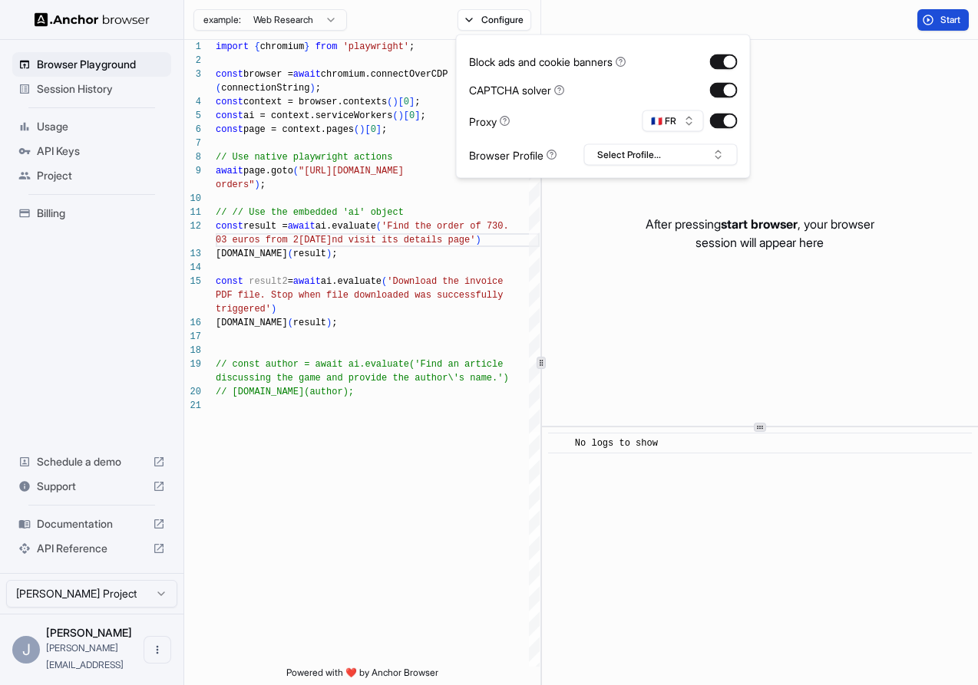
click at [936, 18] on button "Start" at bounding box center [942, 19] width 51 height 21
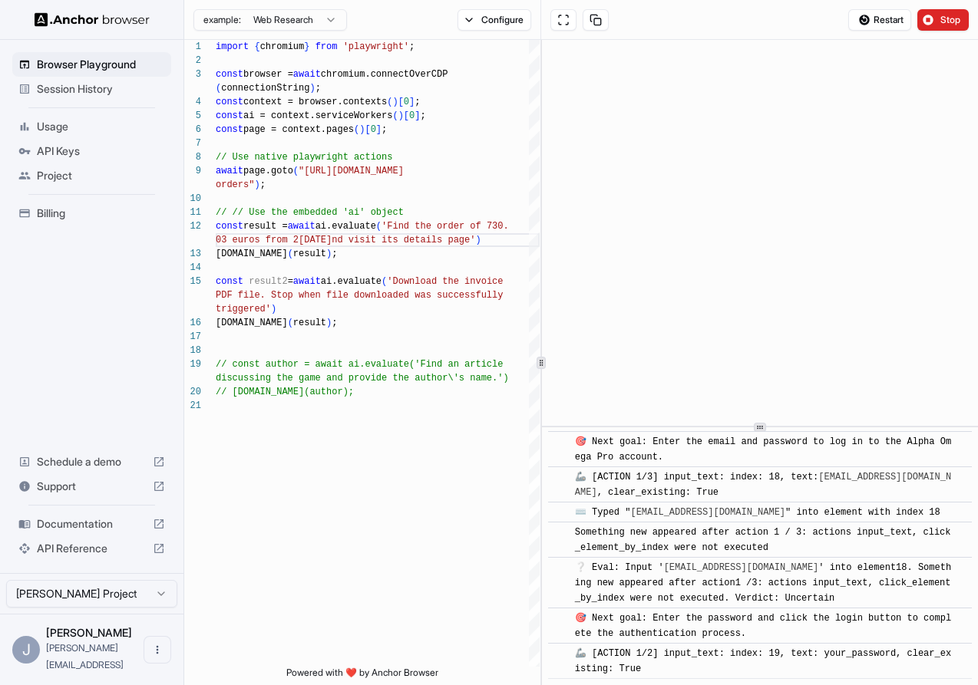
scroll to position [77, 0]
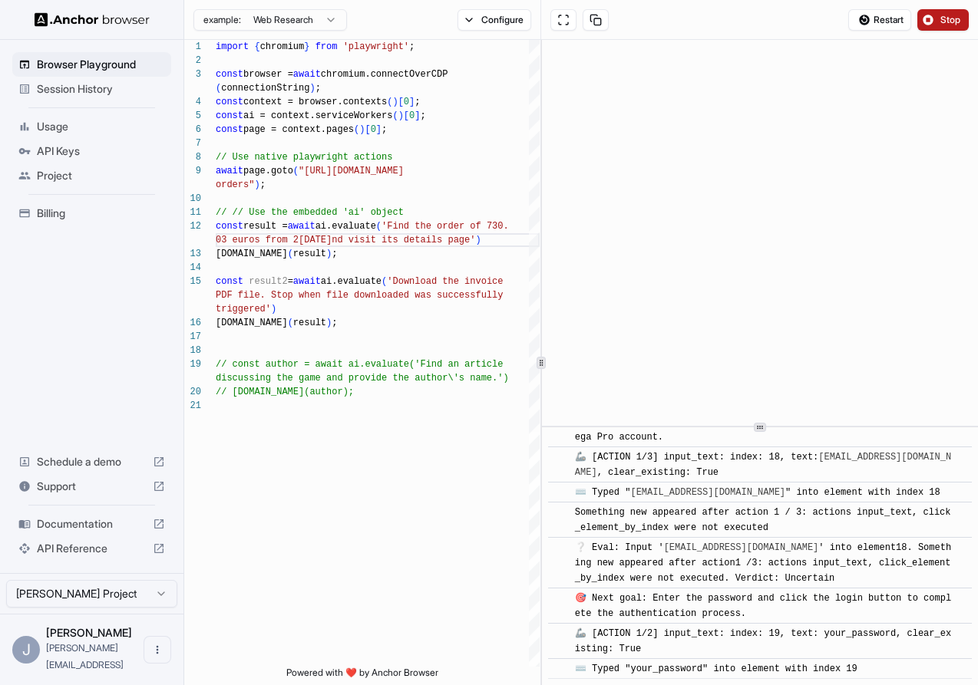
click at [936, 21] on button "Stop" at bounding box center [942, 19] width 51 height 21
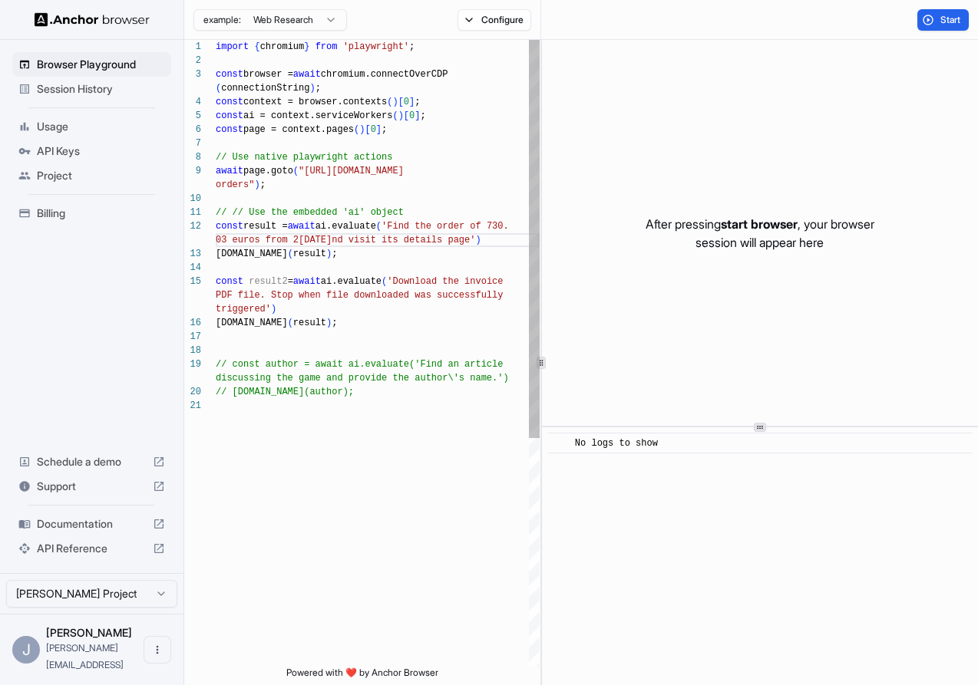
click at [491, 31] on div "example: Web Research Configure" at bounding box center [362, 20] width 357 height 40
click at [487, 22] on button "Configure" at bounding box center [494, 19] width 74 height 21
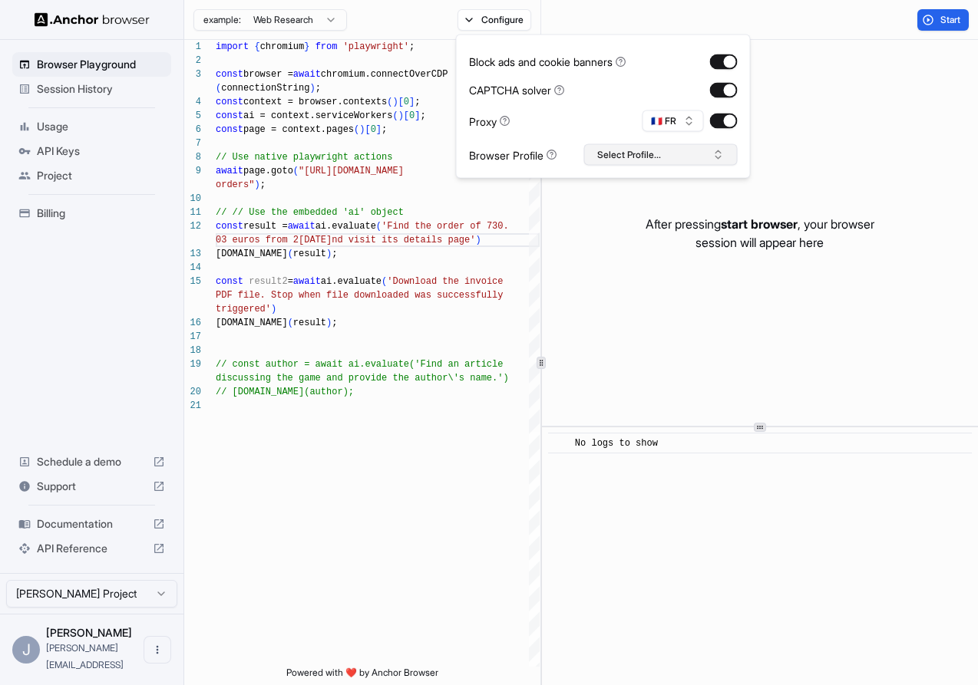
click at [648, 148] on button "Select Profile..." at bounding box center [660, 154] width 153 height 21
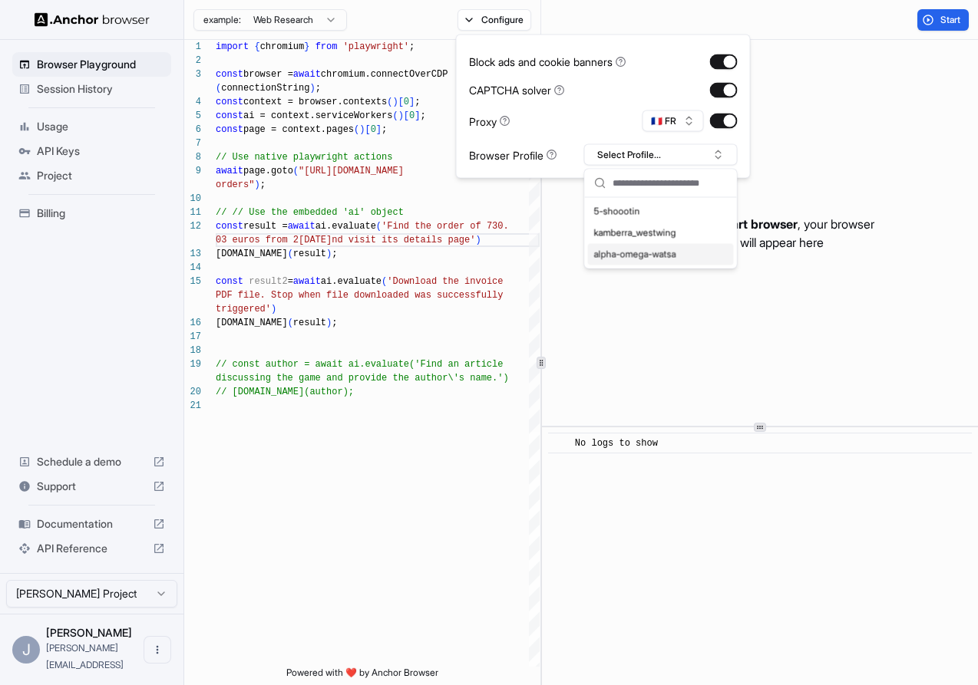
click at [653, 256] on div "alpha-omega-watsa" at bounding box center [661, 254] width 146 height 21
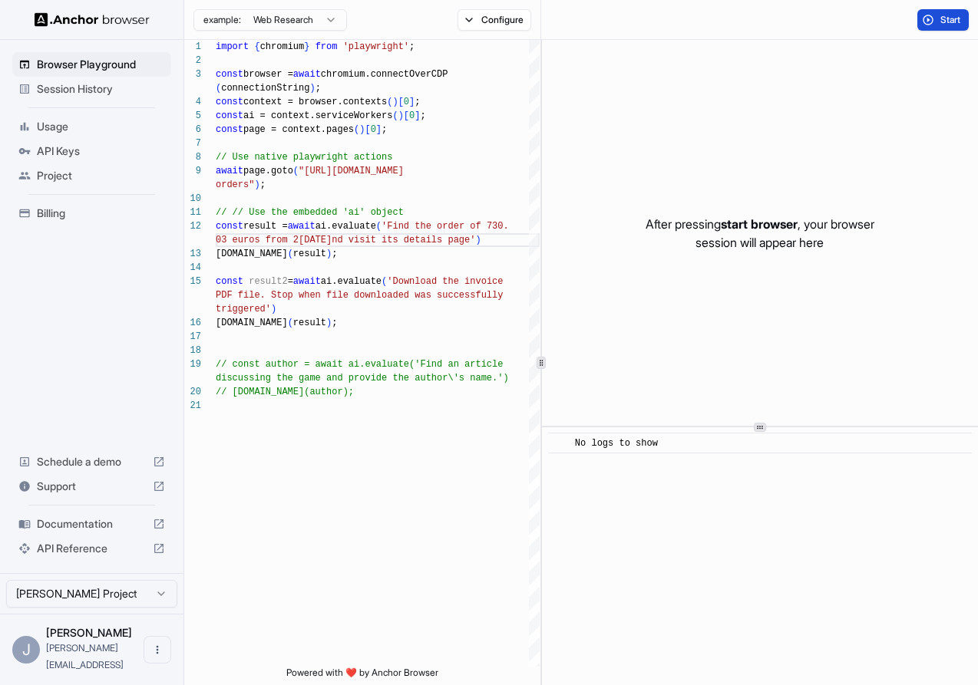
click at [944, 18] on span "Start" at bounding box center [950, 20] width 21 height 12
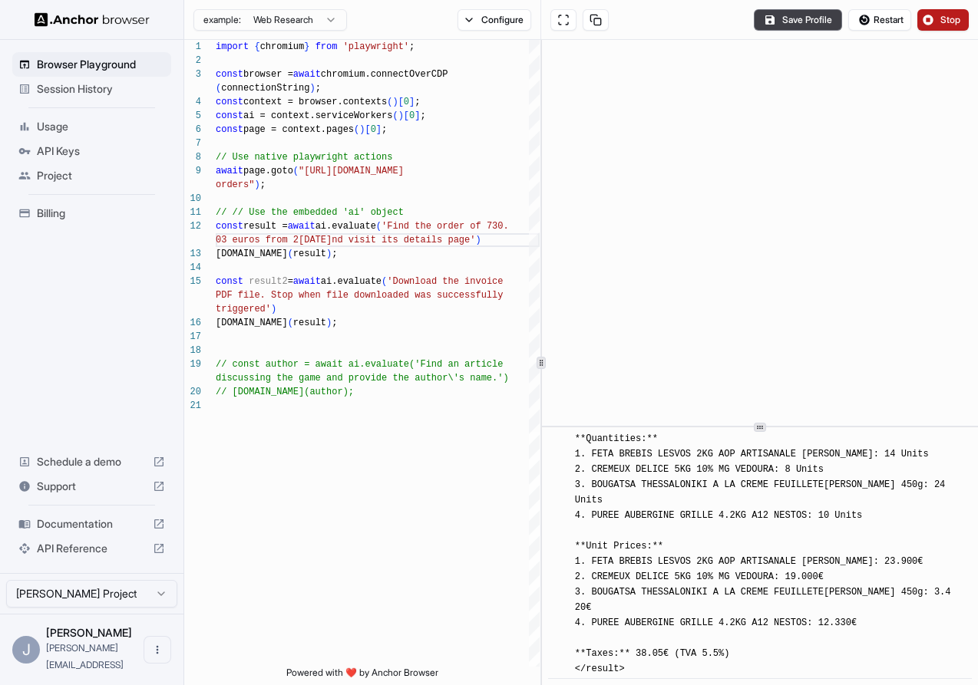
scroll to position [3070, 0]
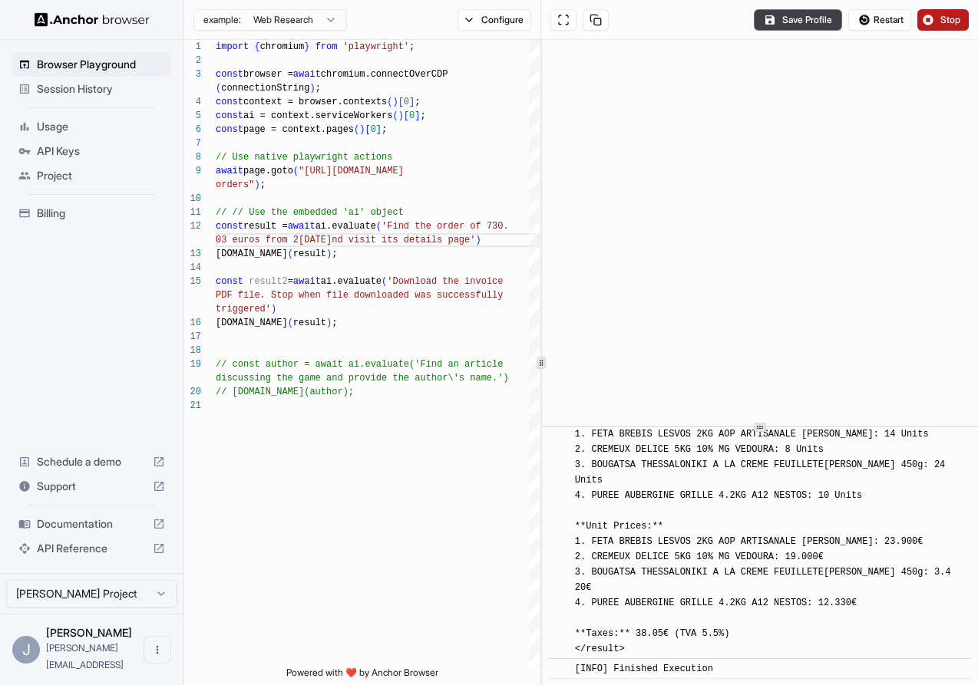
click at [942, 18] on span "Stop" at bounding box center [950, 20] width 21 height 12
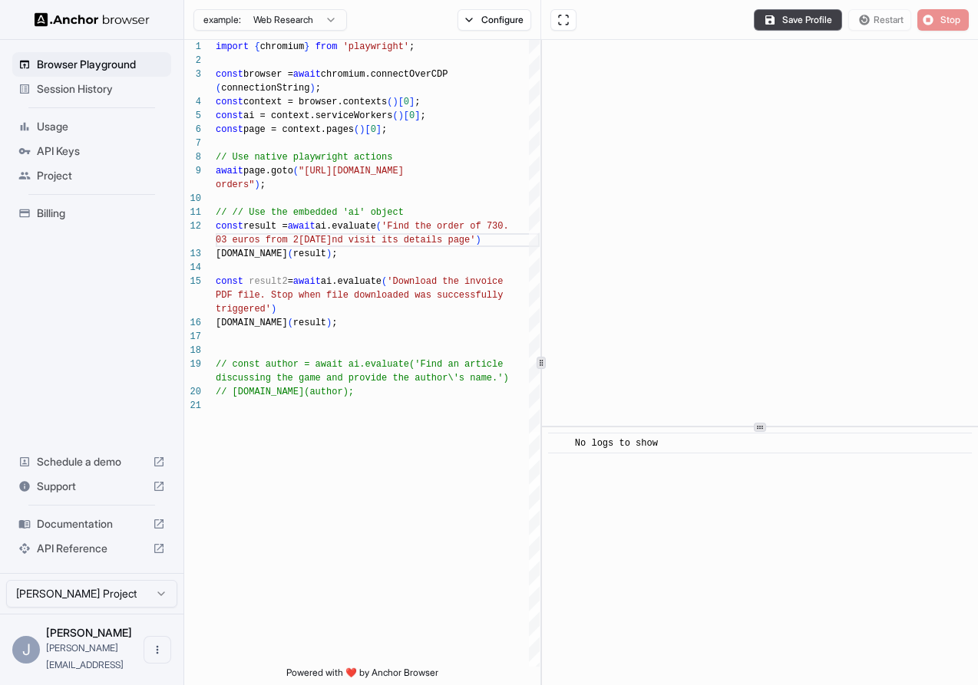
click at [67, 91] on span "Session History" at bounding box center [101, 88] width 128 height 15
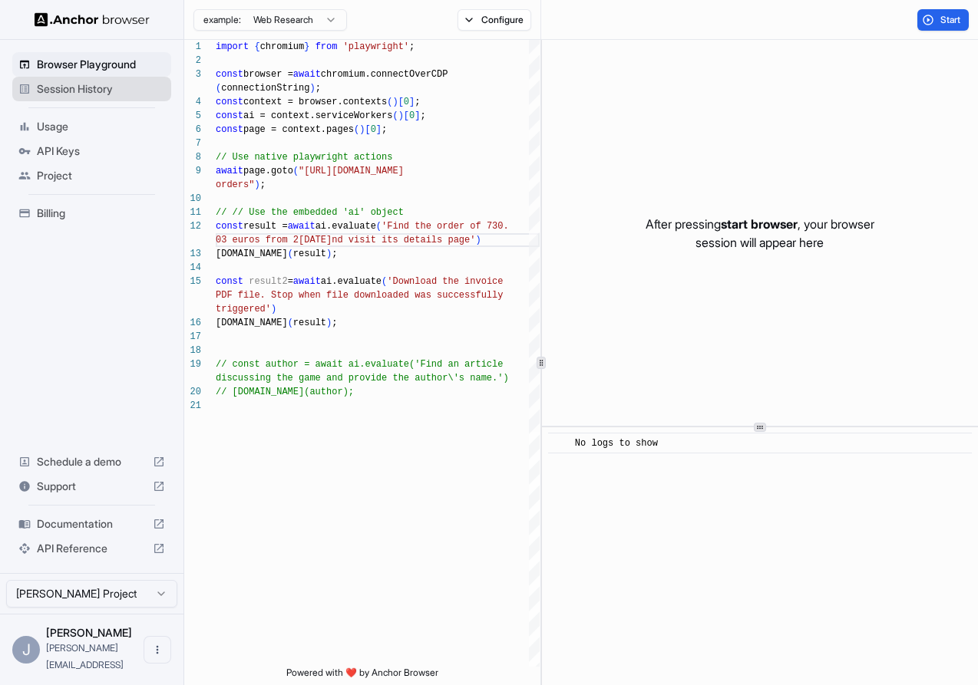
click at [98, 91] on span "Session History" at bounding box center [101, 88] width 128 height 15
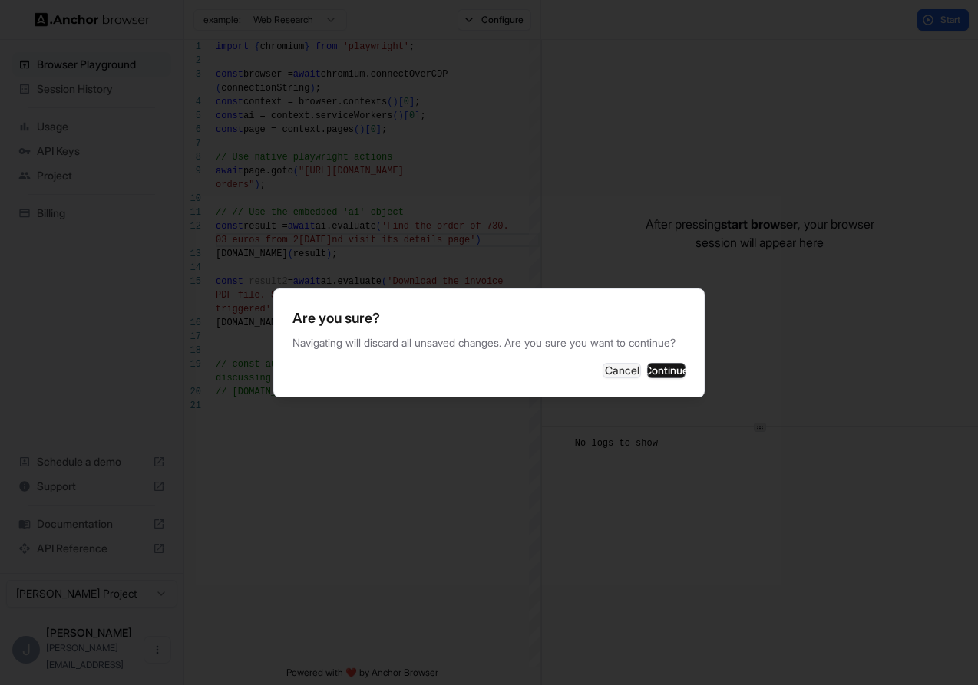
drag, startPoint x: 649, startPoint y: 369, endPoint x: 493, endPoint y: 233, distance: 206.7
click at [493, 233] on body "Browser Playground Session History Usage API Keys Project Billing Schedule a de…" at bounding box center [489, 342] width 978 height 685
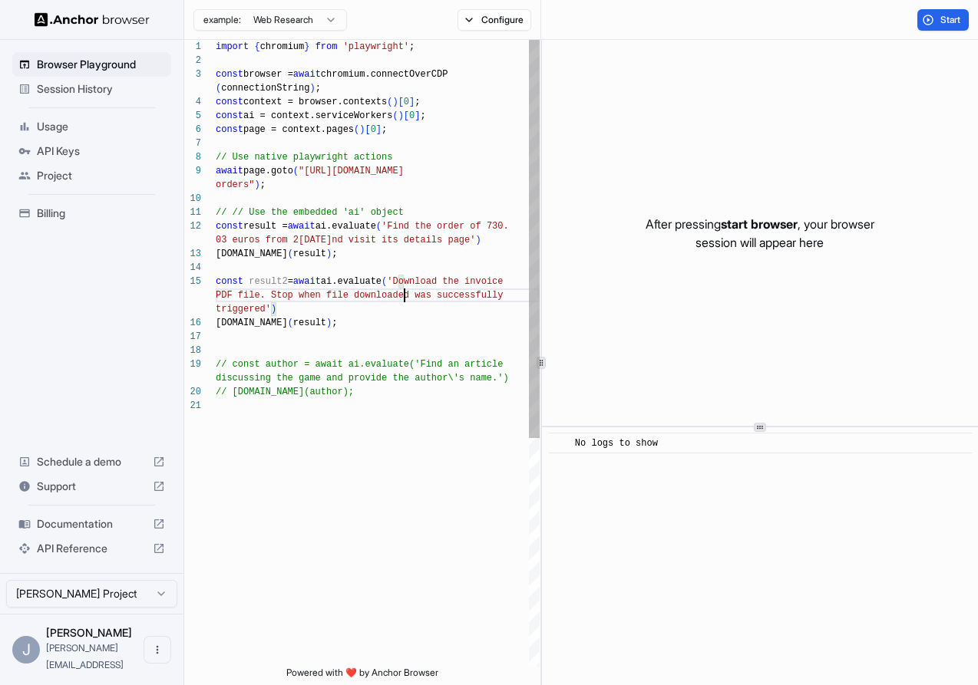
scroll to position [111, 0]
click at [405, 294] on div "import { chromium } from 'playwright' ; const browser = await chromium.connectO…" at bounding box center [378, 533] width 324 height 986
type textarea "**********"
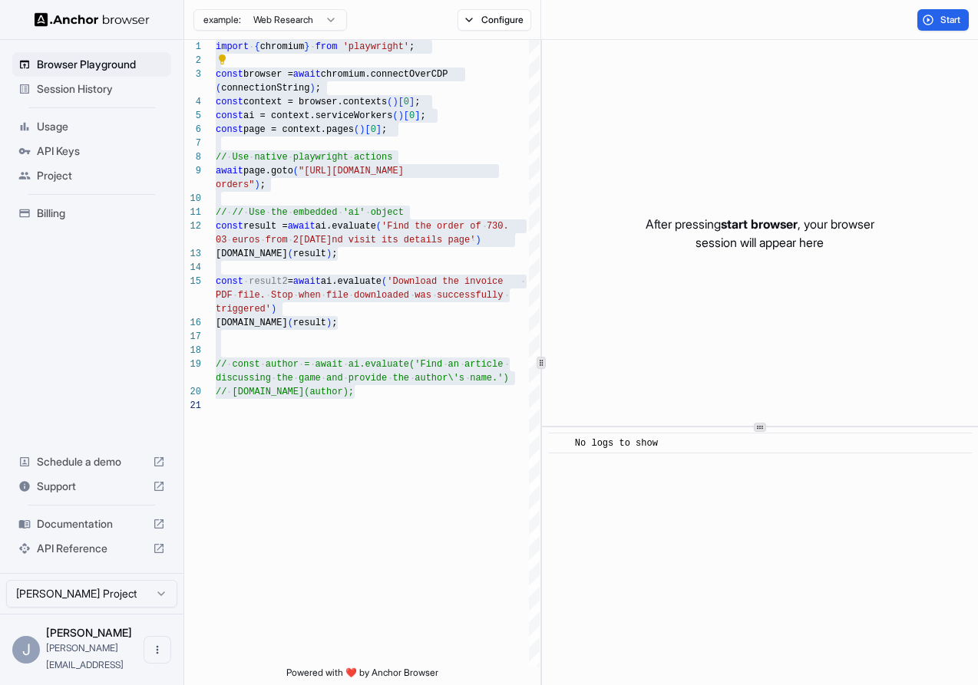
click at [84, 99] on div "Session History" at bounding box center [91, 89] width 159 height 25
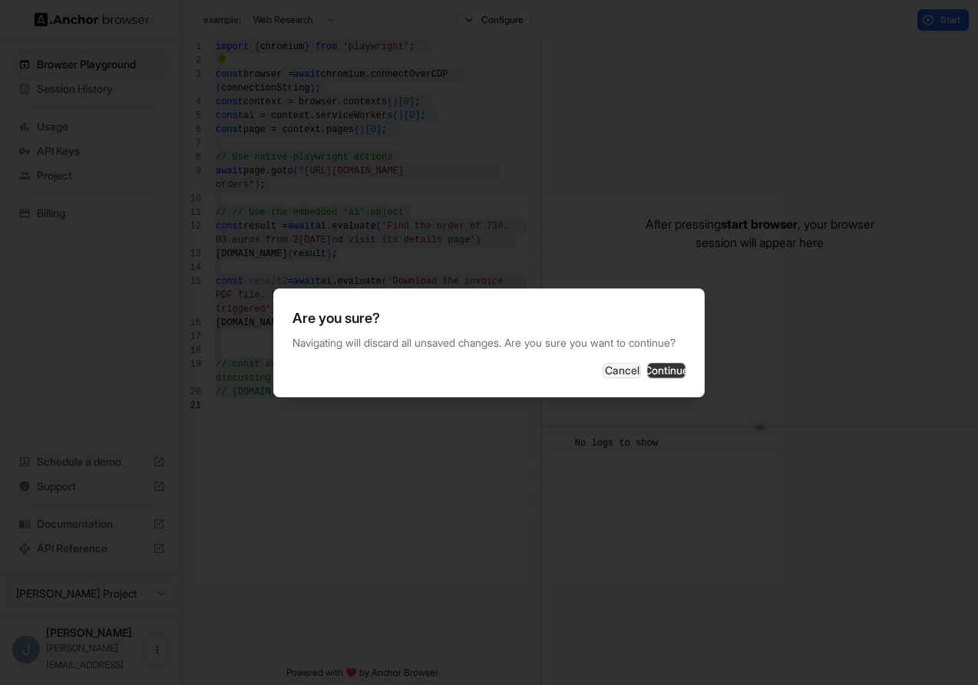
click at [652, 378] on button "Continue" at bounding box center [666, 370] width 38 height 15
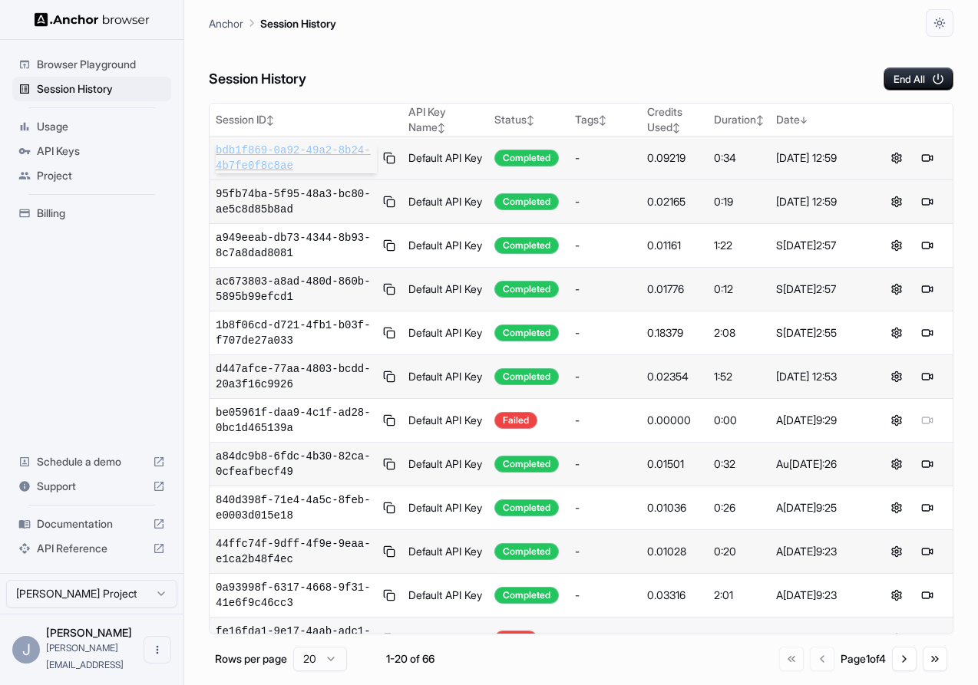
click at [306, 160] on span "bdb1f869-0a92-49a2-8b24-4b7fe0f8c8ae" at bounding box center [296, 158] width 161 height 31
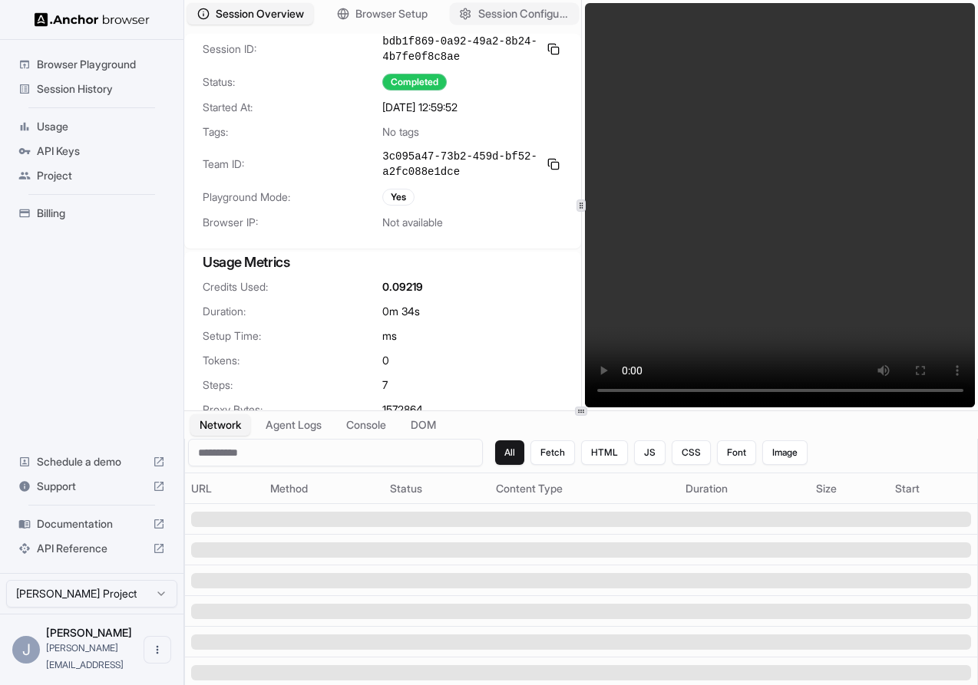
click at [482, 19] on span "Session Configuration" at bounding box center [524, 14] width 92 height 16
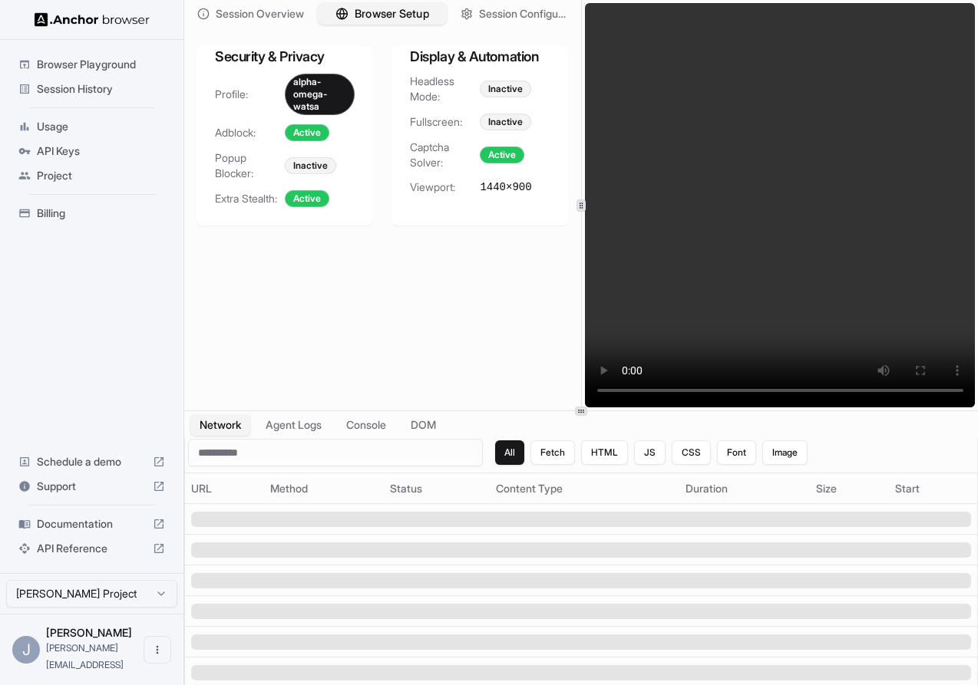
click at [408, 15] on span "Browser Setup" at bounding box center [392, 14] width 74 height 16
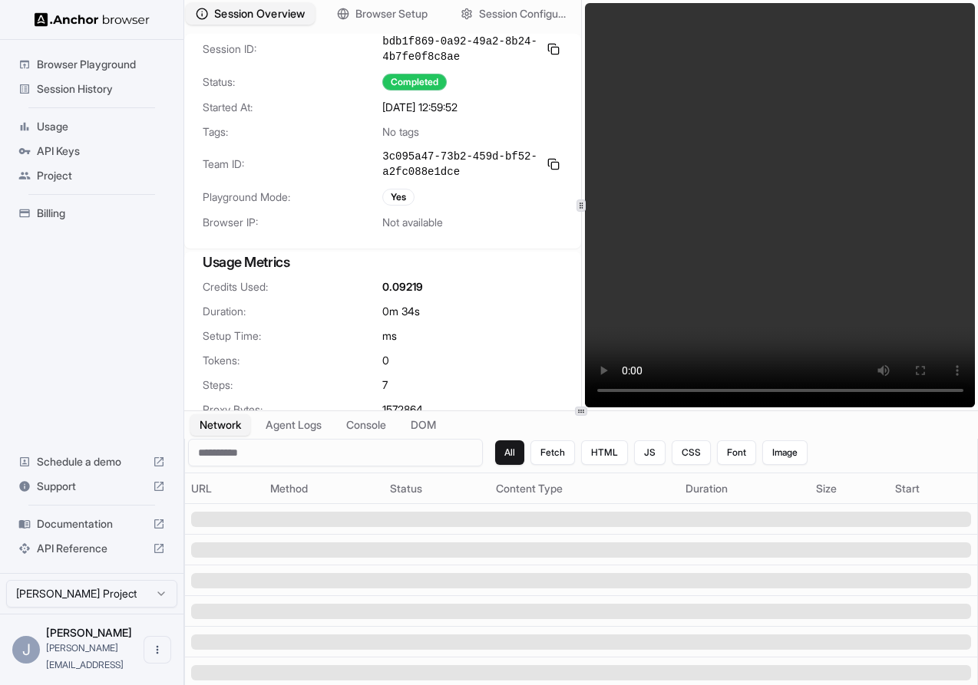
click at [269, 16] on span "Session Overview" at bounding box center [259, 14] width 91 height 16
